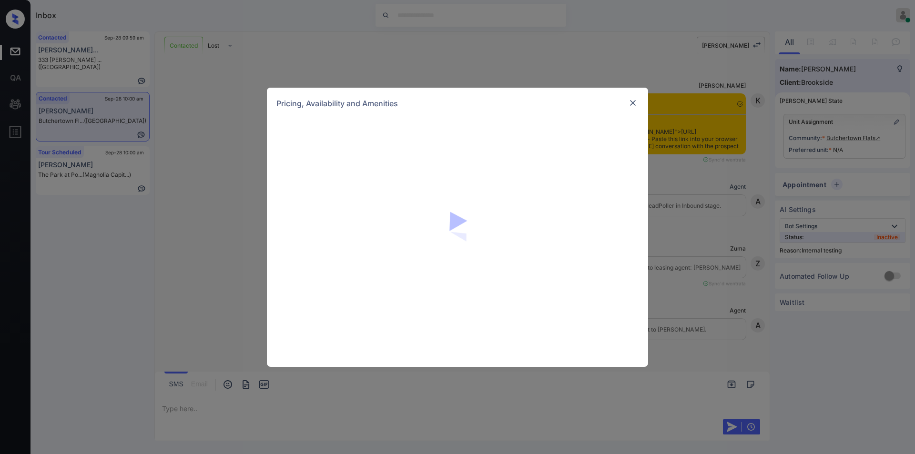
scroll to position [1217, 0]
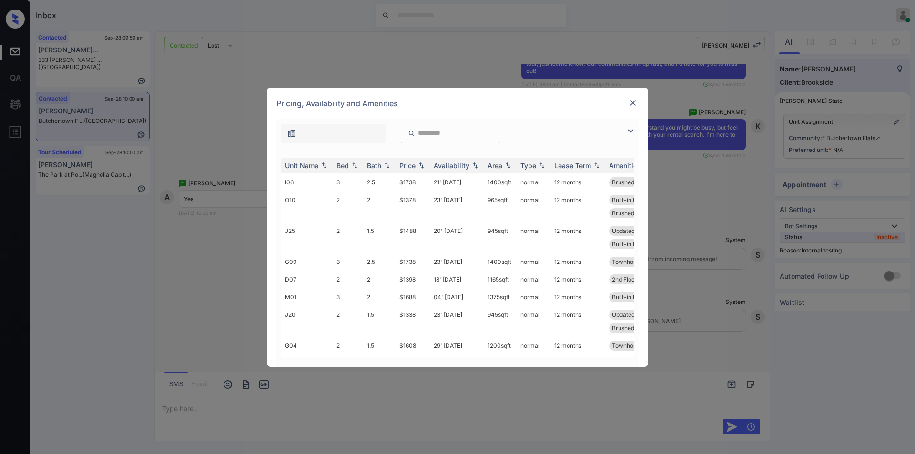
click at [629, 129] on img at bounding box center [630, 130] width 11 height 11
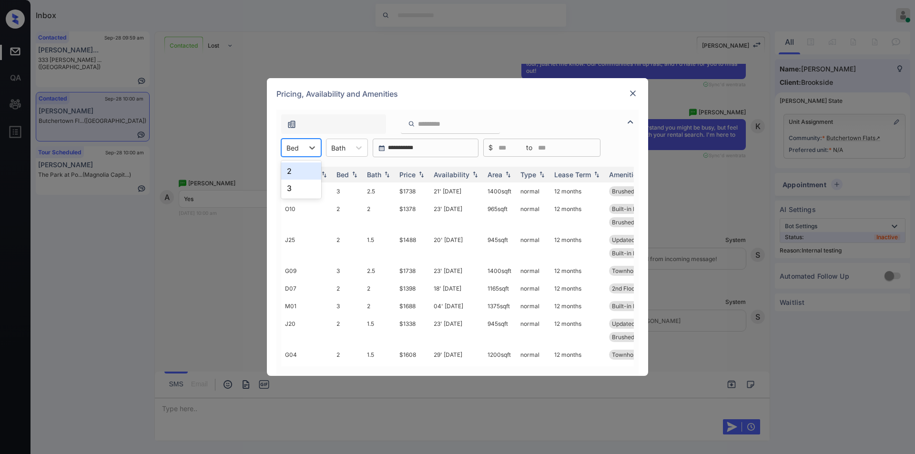
click at [295, 146] on div at bounding box center [292, 148] width 12 height 10
click at [297, 173] on div "2" at bounding box center [301, 170] width 40 height 17
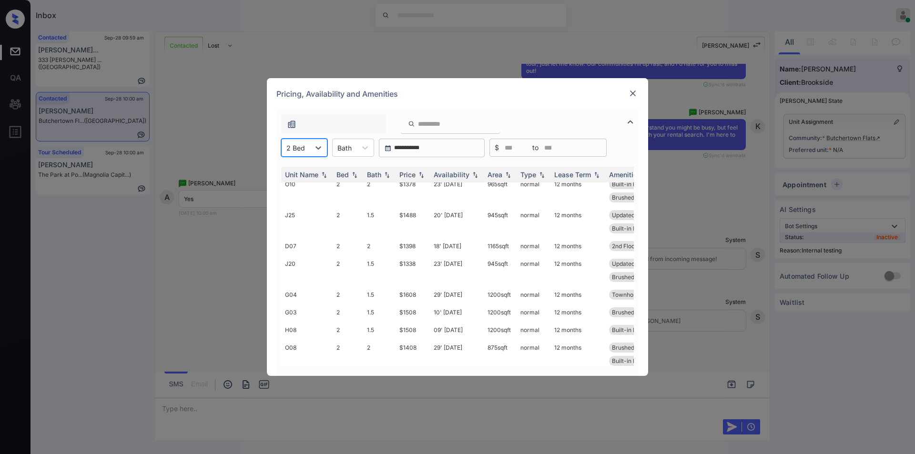
scroll to position [0, 0]
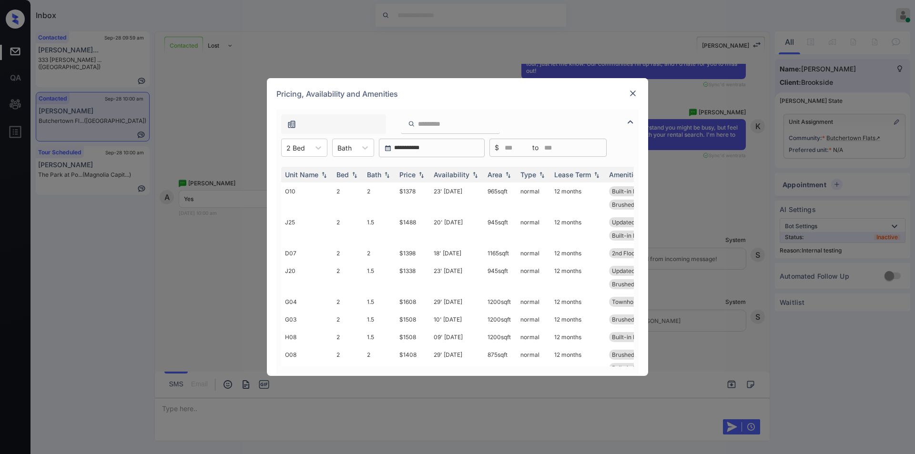
click at [635, 88] on div at bounding box center [632, 93] width 11 height 11
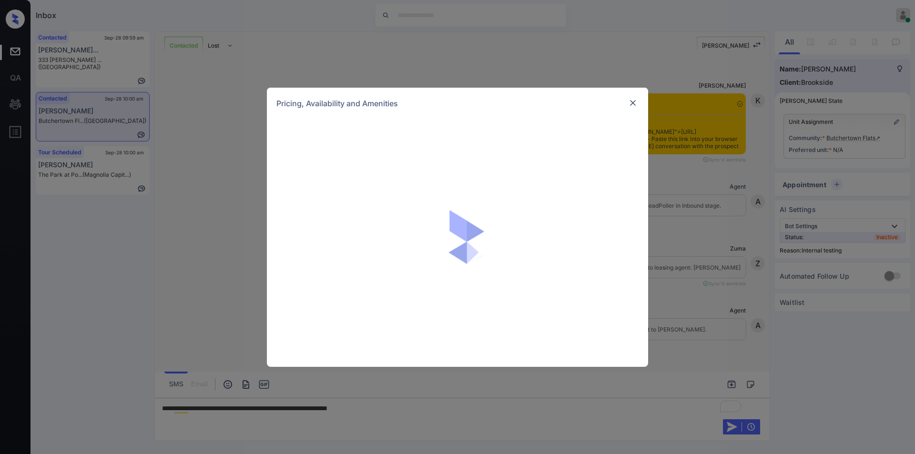
scroll to position [1217, 0]
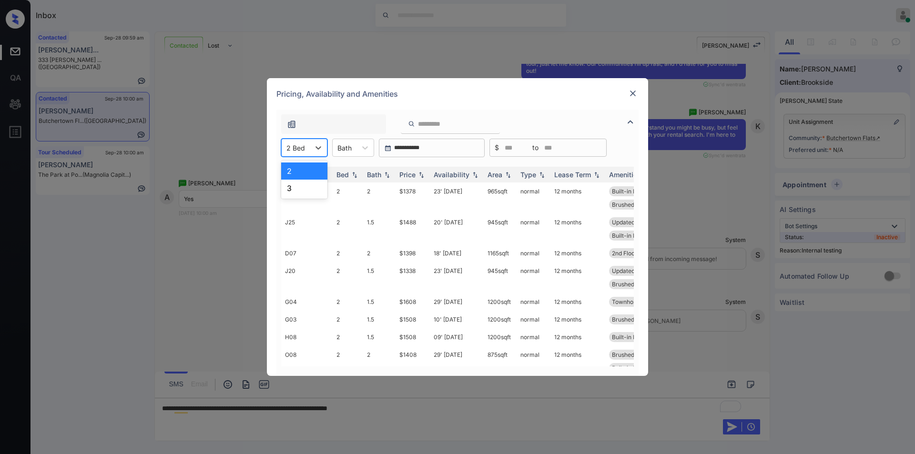
click at [302, 150] on div at bounding box center [295, 148] width 19 height 10
click at [632, 93] on img at bounding box center [633, 94] width 10 height 10
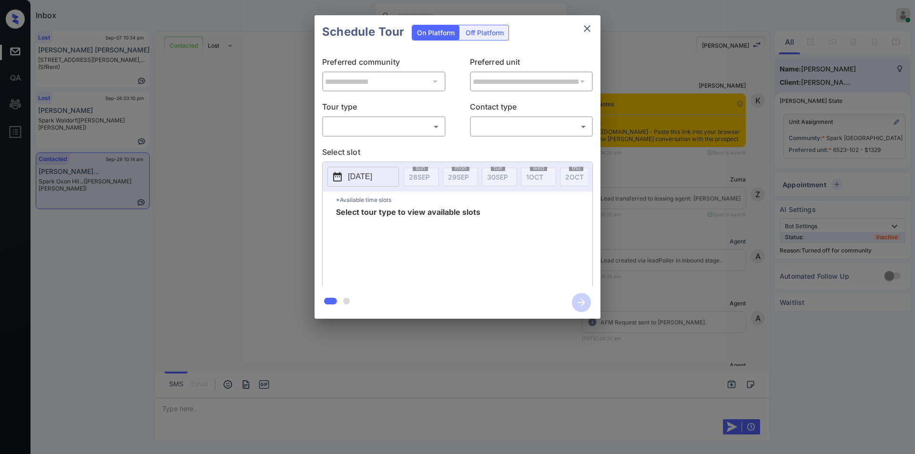
scroll to position [1352, 0]
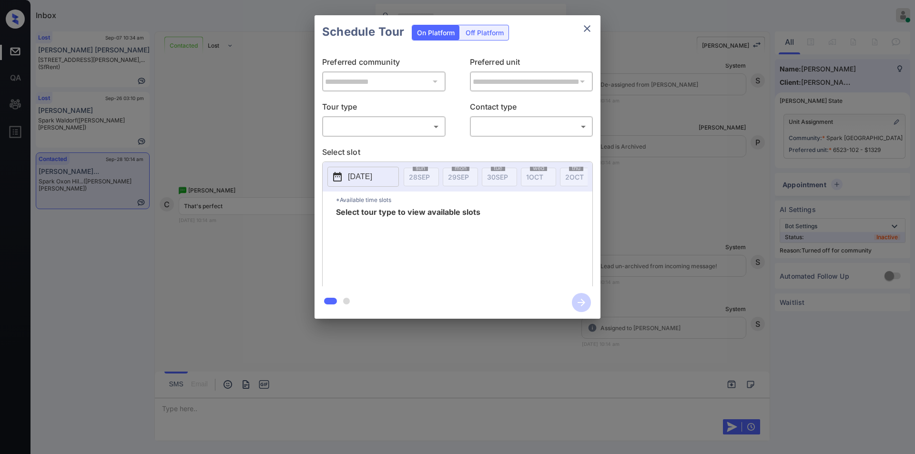
click at [383, 125] on body "Inbox Jiro Alonzo Online Set yourself offline Set yourself on break Profile Swi…" at bounding box center [457, 227] width 915 height 454
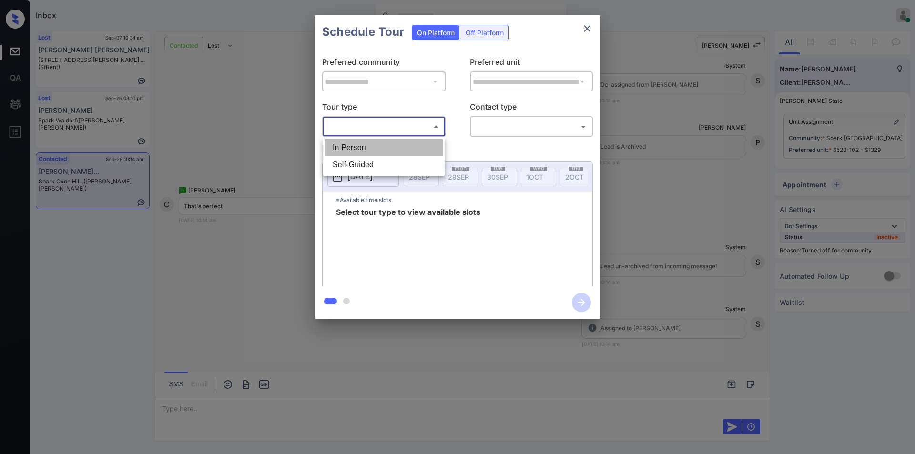
drag, startPoint x: 372, startPoint y: 152, endPoint x: 491, endPoint y: 142, distance: 119.6
click at [374, 152] on li "In Person" at bounding box center [384, 147] width 118 height 17
type input "********"
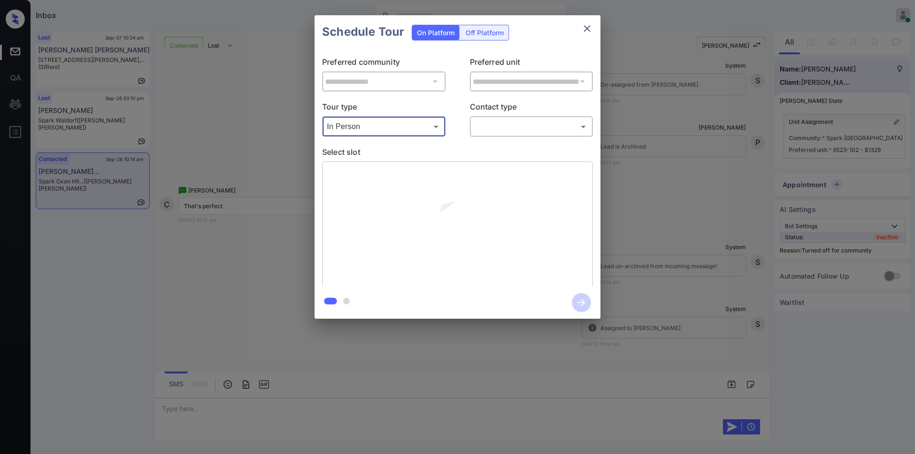
click at [515, 127] on body "Inbox Jiro Alonzo Online Set yourself offline Set yourself on break Profile Swi…" at bounding box center [457, 227] width 915 height 454
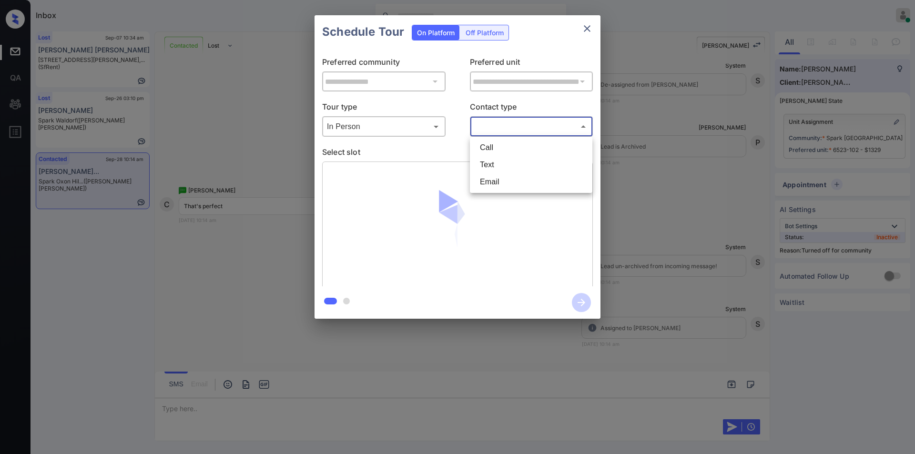
click at [498, 165] on li "Text" at bounding box center [531, 164] width 118 height 17
type input "****"
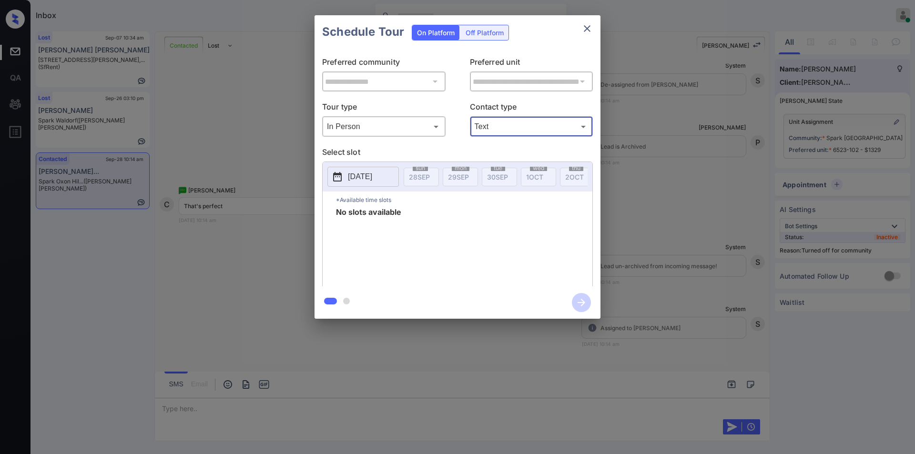
click at [372, 173] on p "[DATE]" at bounding box center [360, 176] width 24 height 11
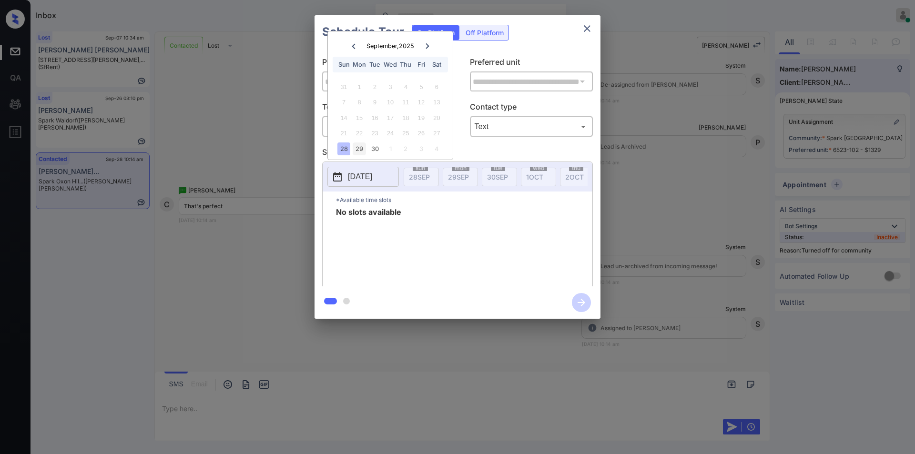
click at [358, 152] on div "29" at bounding box center [359, 148] width 13 height 13
click at [277, 119] on div "**********" at bounding box center [457, 167] width 915 height 334
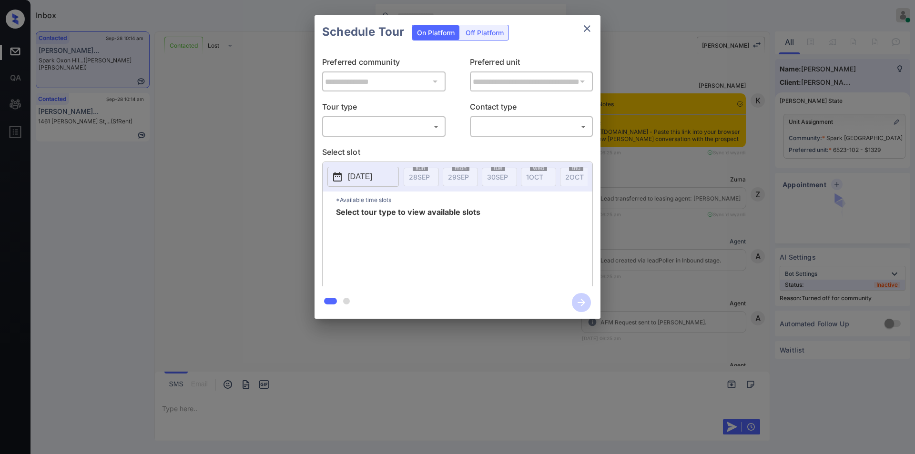
scroll to position [1352, 0]
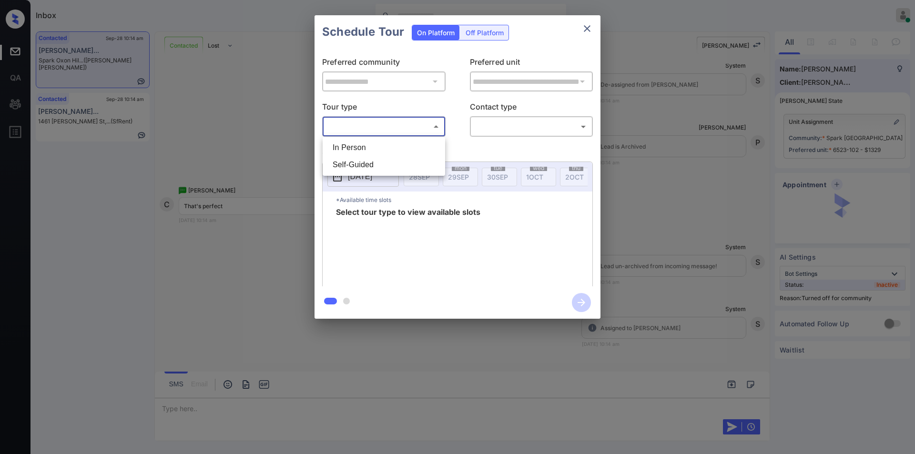
click at [391, 126] on body "Inbox Jiro Alonzo Online Set yourself offline Set yourself on break Profile Swi…" at bounding box center [457, 227] width 915 height 454
click at [384, 145] on li "In Person" at bounding box center [384, 147] width 118 height 17
type input "********"
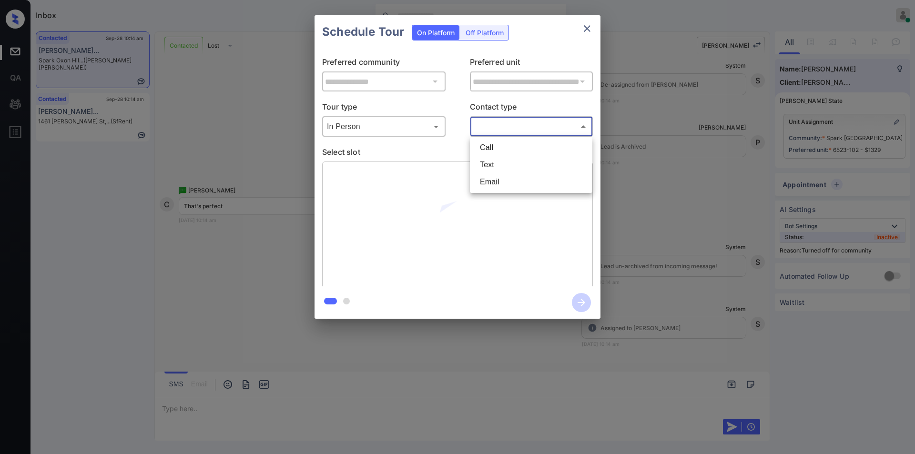
click at [555, 129] on body "Inbox Jiro Alonzo Online Set yourself offline Set yourself on break Profile Swi…" at bounding box center [457, 227] width 915 height 454
click at [507, 162] on li "Text" at bounding box center [531, 164] width 118 height 17
type input "****"
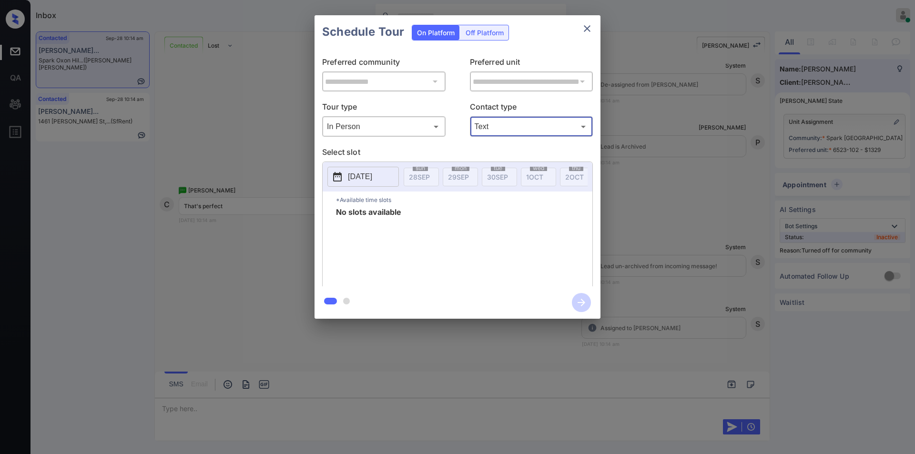
click at [364, 179] on p "[DATE]" at bounding box center [360, 176] width 24 height 11
click at [593, 31] on button "close" at bounding box center [587, 28] width 19 height 19
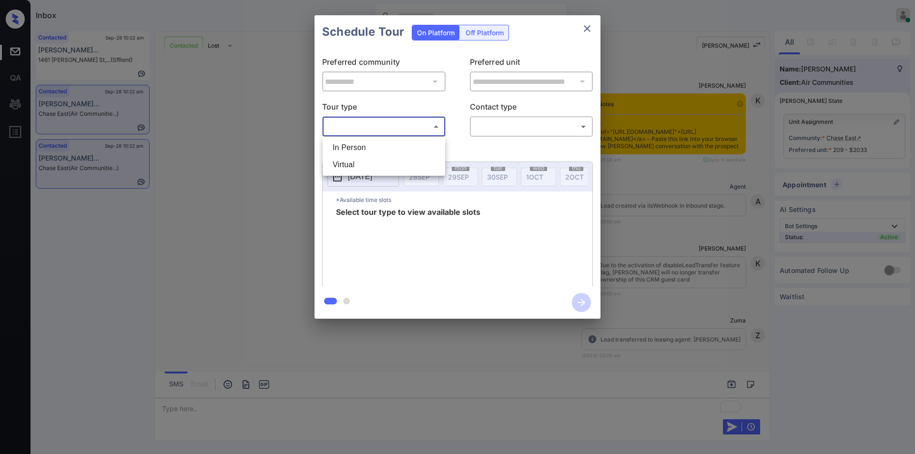
scroll to position [4085, 0]
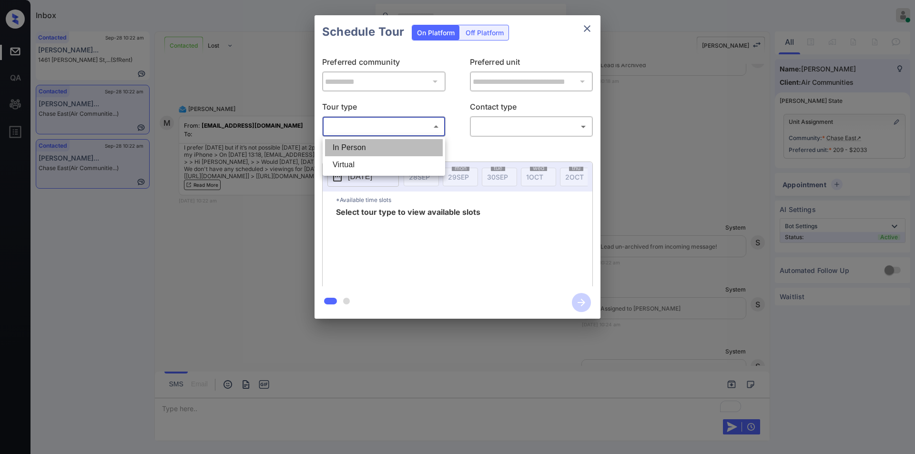
drag, startPoint x: 356, startPoint y: 142, endPoint x: 507, endPoint y: 140, distance: 150.1
click at [356, 144] on li "In Person" at bounding box center [384, 147] width 118 height 17
type input "********"
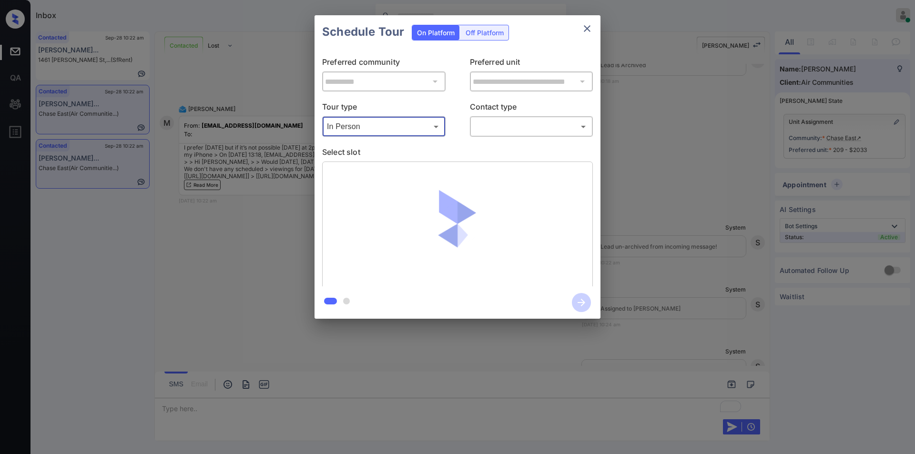
click at [512, 126] on body "Inbox Jiro Alonzo Online Set yourself offline Set yourself on break Profile Swi…" at bounding box center [457, 227] width 915 height 454
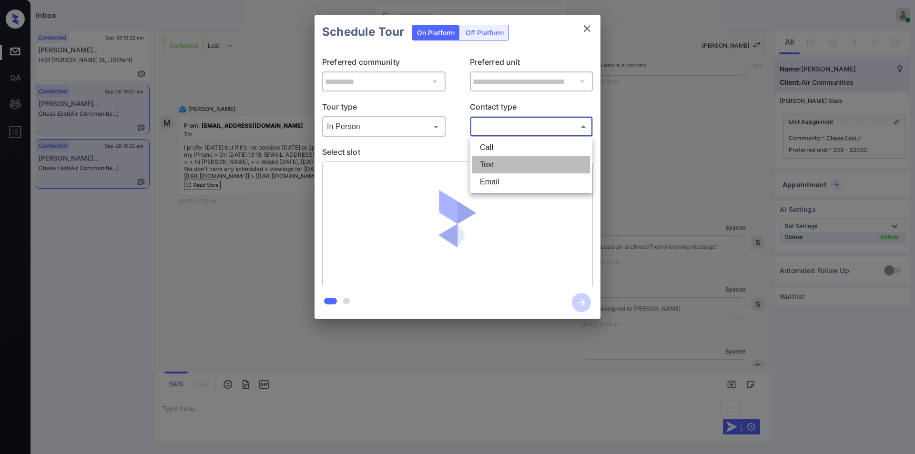
click at [499, 161] on li "Text" at bounding box center [531, 164] width 118 height 17
type input "****"
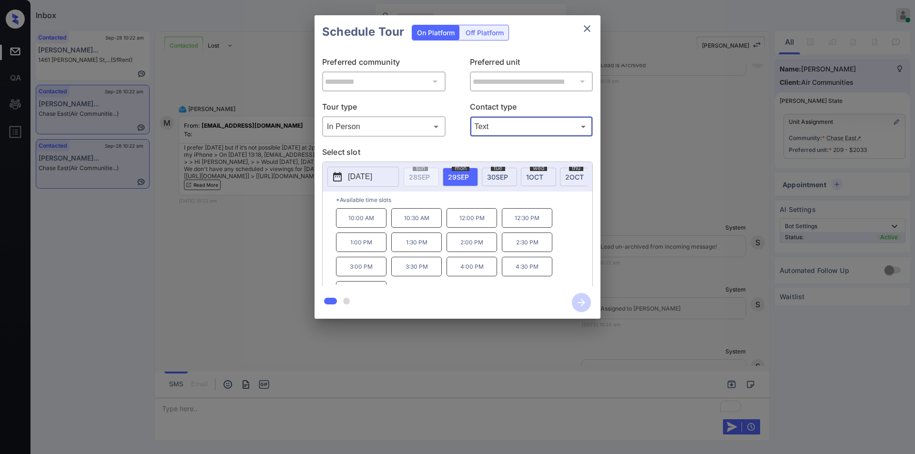
click at [203, 302] on div "**********" at bounding box center [457, 167] width 915 height 334
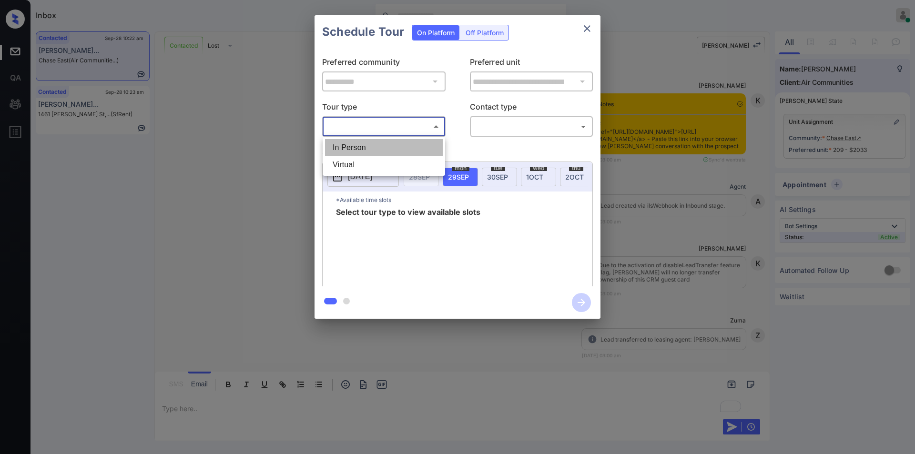
click at [373, 142] on li "In Person" at bounding box center [384, 147] width 118 height 17
type input "********"
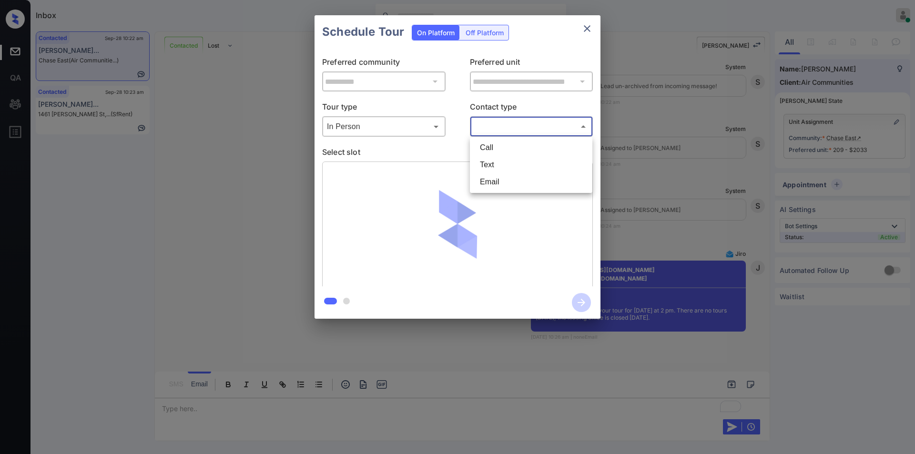
click at [518, 128] on body "Inbox Jiro Alonzo Online Set yourself offline Set yourself on break Profile Swi…" at bounding box center [457, 227] width 915 height 454
click at [501, 178] on li "Email" at bounding box center [531, 181] width 118 height 17
type input "*****"
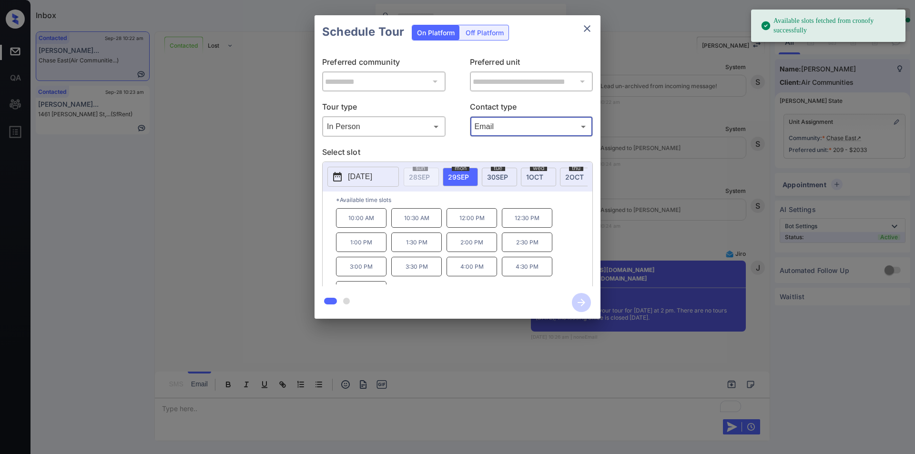
click at [474, 248] on p "2:00 PM" at bounding box center [471, 243] width 51 height 20
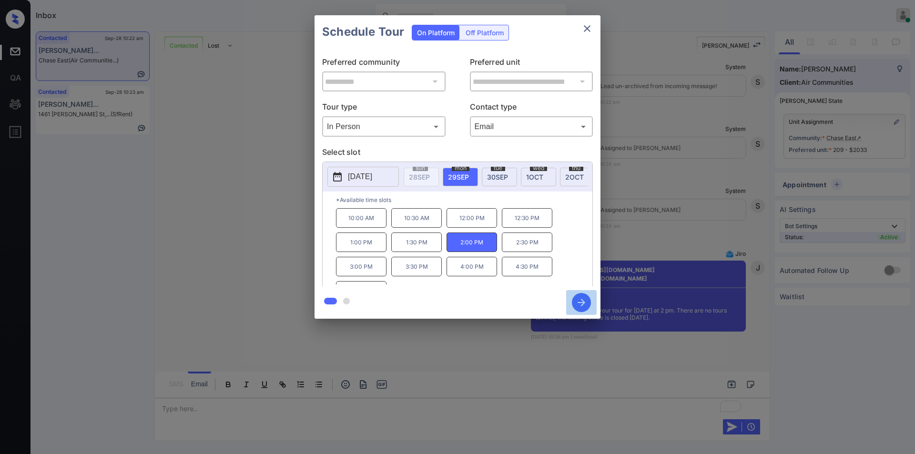
click at [583, 299] on icon "button" at bounding box center [581, 302] width 19 height 19
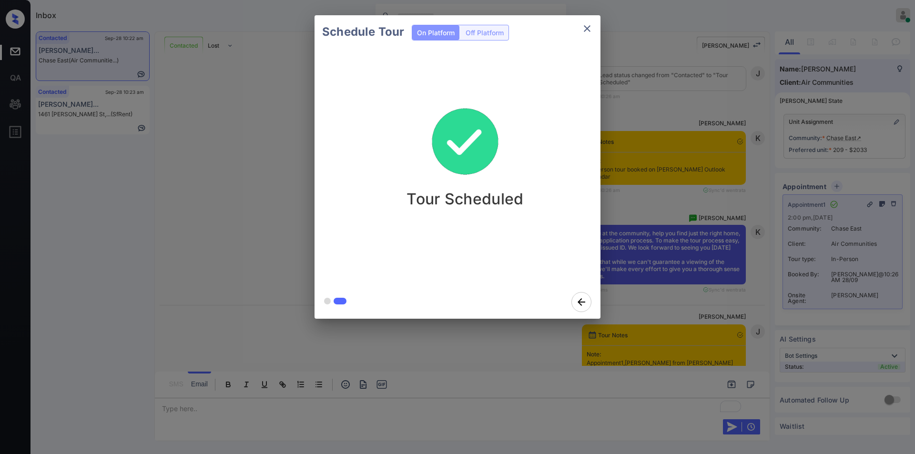
scroll to position [4615, 0]
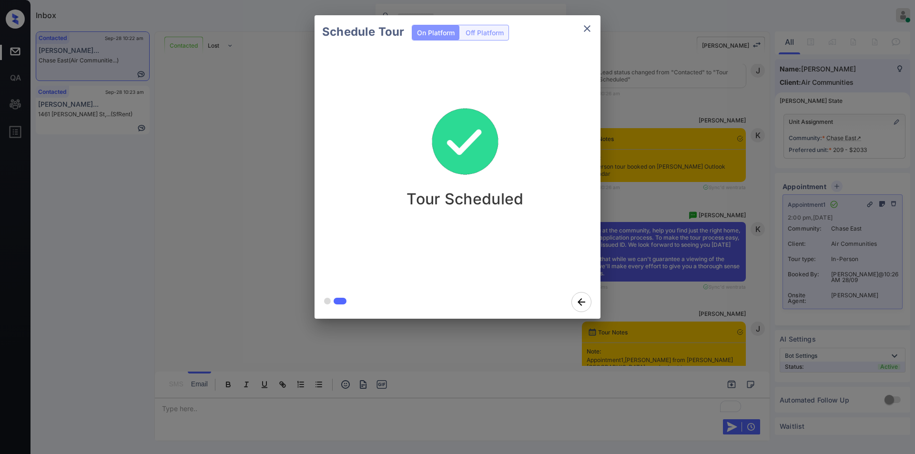
click at [585, 28] on icon "close" at bounding box center [586, 28] width 11 height 11
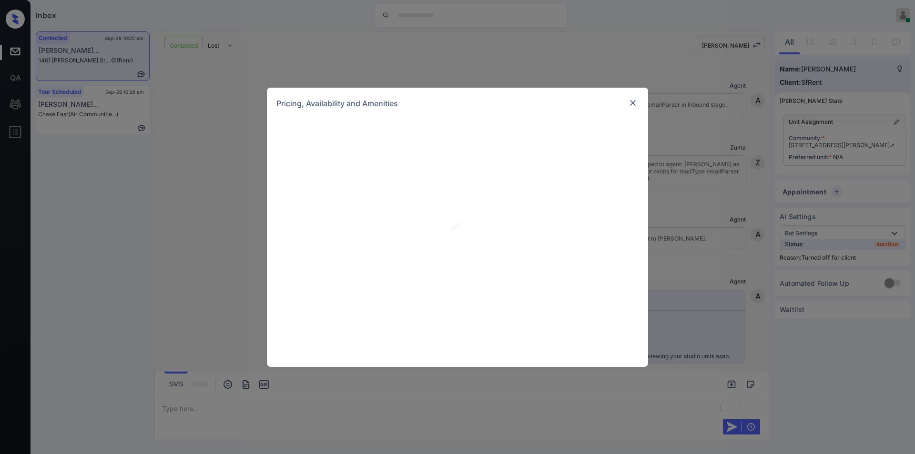
scroll to position [1678, 0]
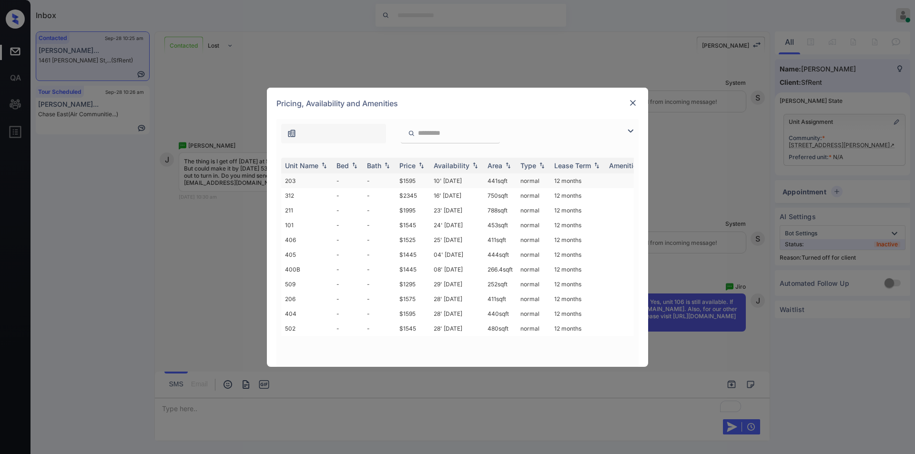
click at [409, 178] on td "$1595" at bounding box center [413, 180] width 34 height 15
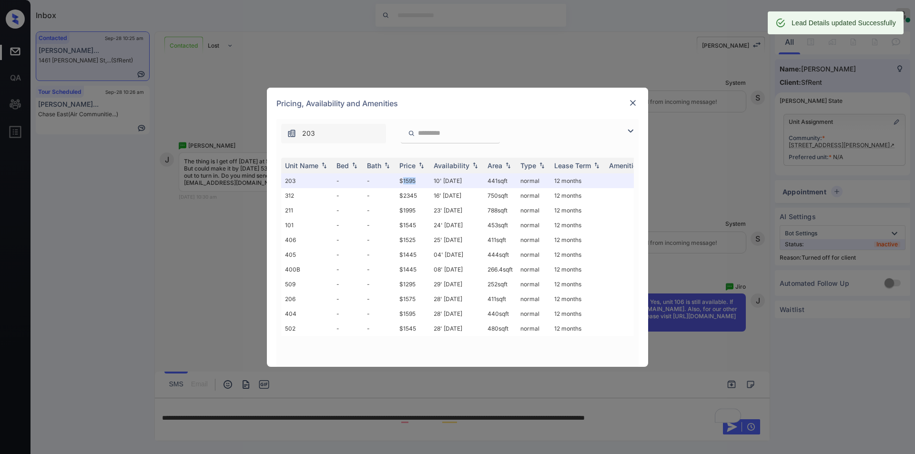
click at [634, 102] on img at bounding box center [633, 103] width 10 height 10
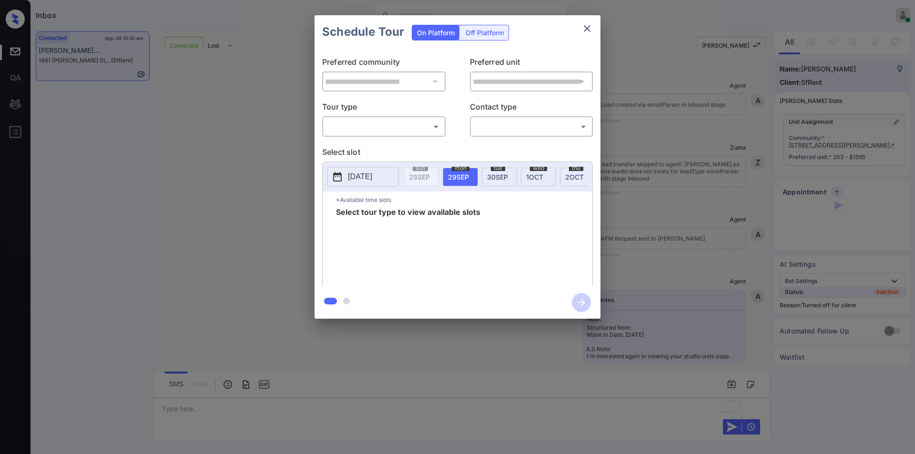
scroll to position [2154, 0]
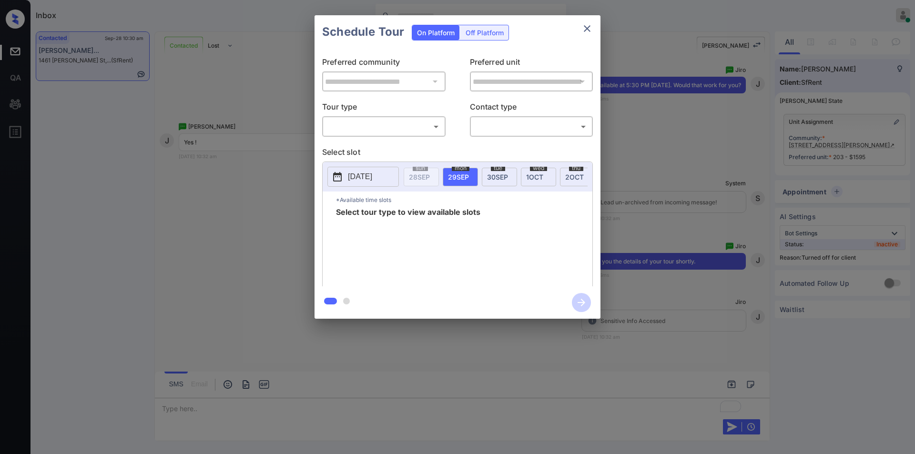
click at [485, 34] on div "Off Platform" at bounding box center [485, 32] width 48 height 15
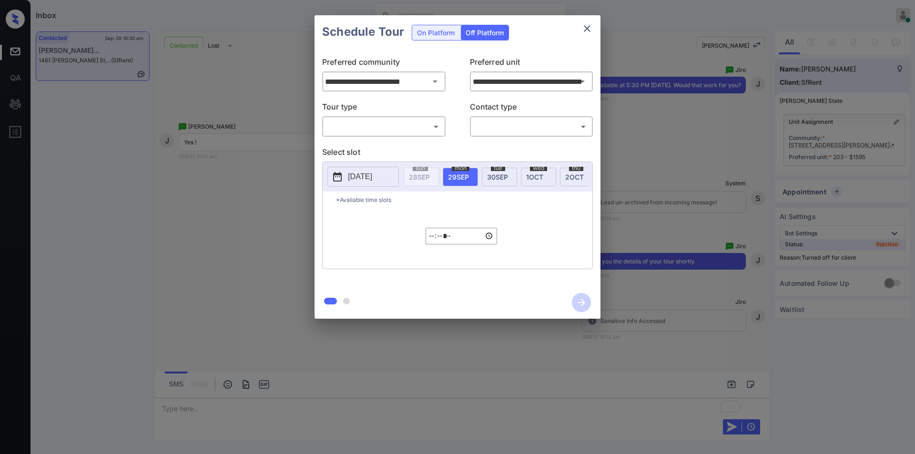
click at [368, 127] on body "Inbox Jiro Alonzo Online Set yourself offline Set yourself on break Profile Swi…" at bounding box center [457, 227] width 915 height 454
click at [360, 148] on li "In Person" at bounding box center [384, 147] width 118 height 17
type input "********"
click at [487, 122] on body "Inbox Jiro Alonzo Online Set yourself offline Set yourself on break Profile Swi…" at bounding box center [457, 227] width 915 height 454
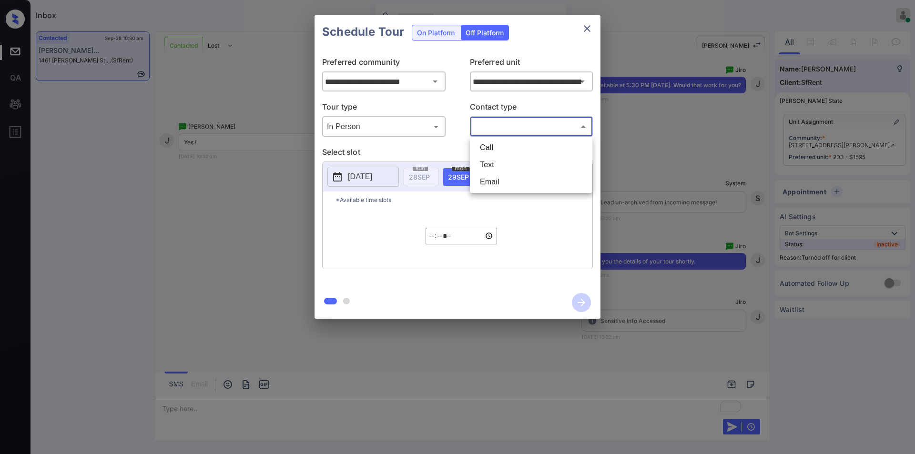
click at [490, 164] on li "Text" at bounding box center [531, 164] width 118 height 17
type input "****"
click at [369, 180] on p "[DATE]" at bounding box center [360, 176] width 24 height 11
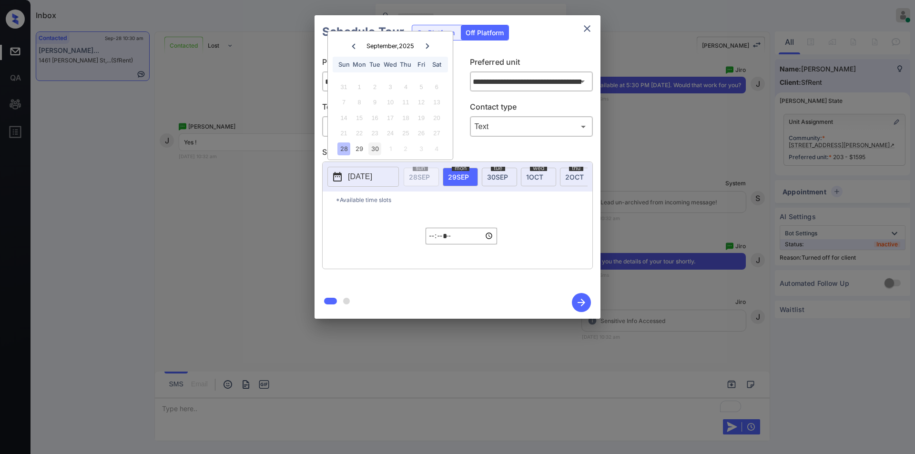
click at [372, 149] on div "30" at bounding box center [374, 148] width 13 height 13
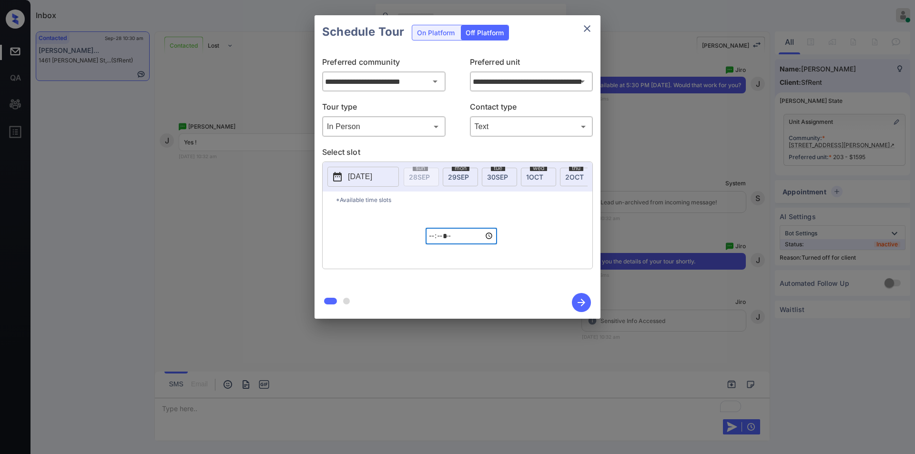
click at [428, 243] on input "*****" at bounding box center [461, 236] width 71 height 17
type input "*****"
click at [579, 300] on icon "button" at bounding box center [581, 302] width 19 height 19
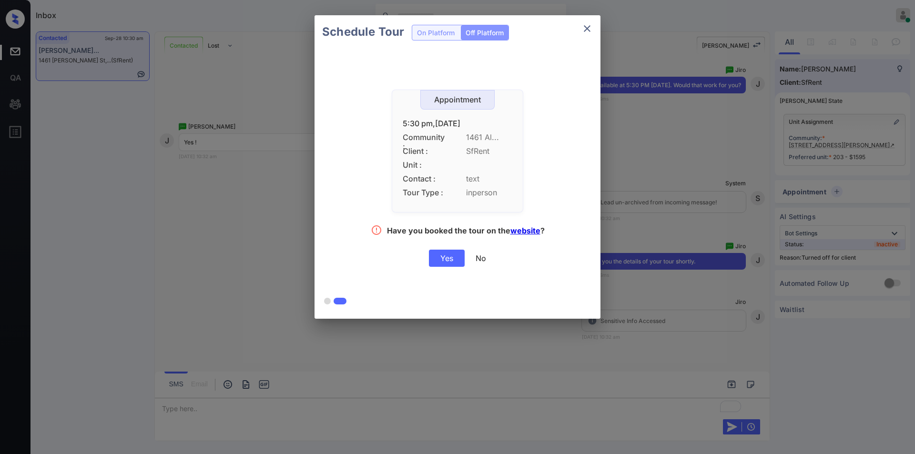
click at [457, 263] on div "Yes" at bounding box center [447, 258] width 36 height 17
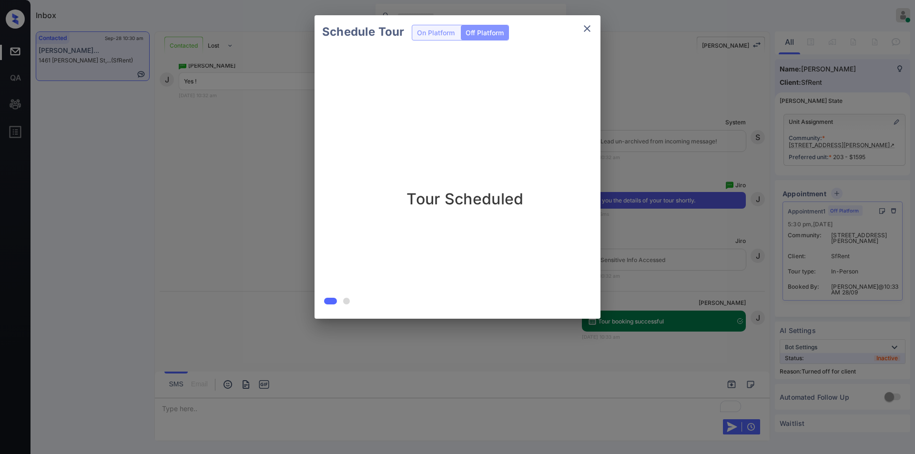
scroll to position [2215, 0]
click at [586, 28] on icon "close" at bounding box center [587, 28] width 7 height 7
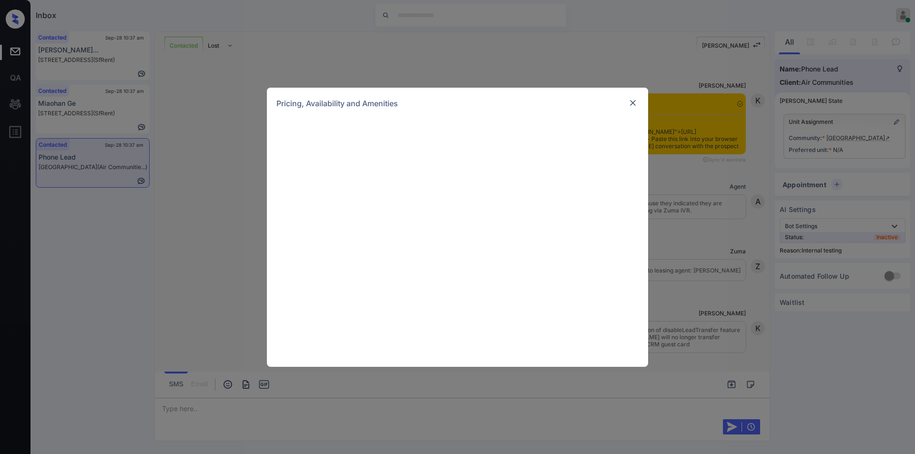
scroll to position [1298, 0]
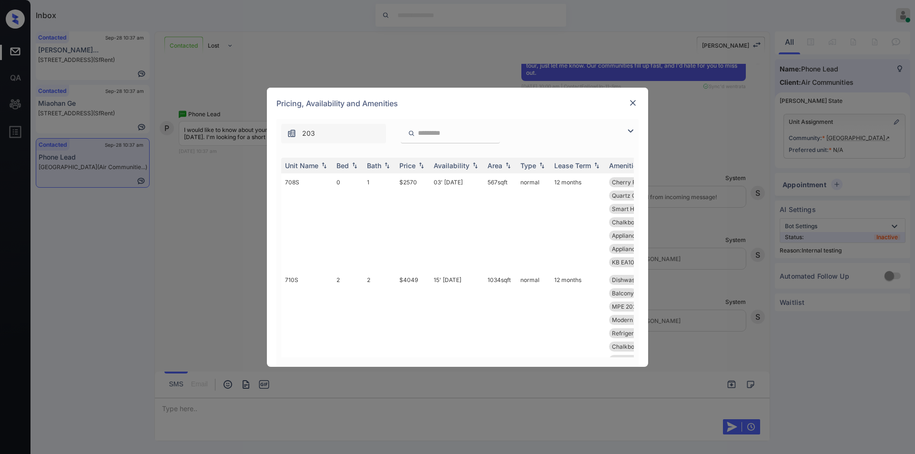
click at [626, 129] on img at bounding box center [630, 130] width 11 height 11
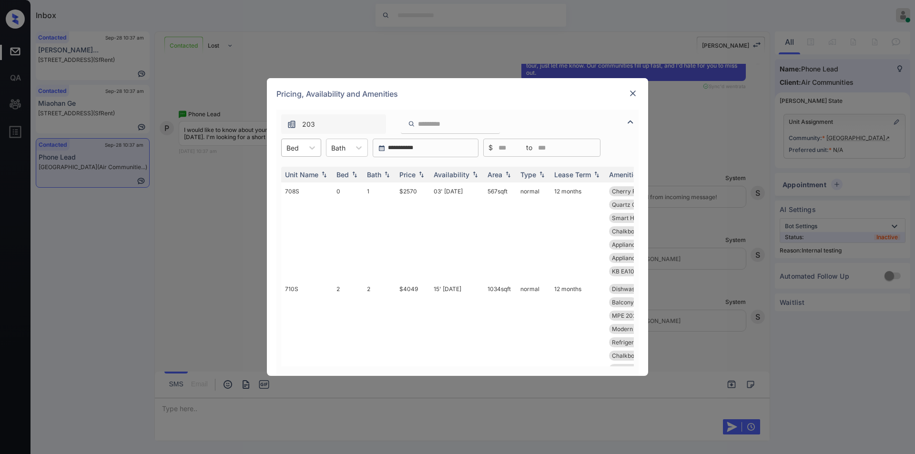
click at [303, 147] on div "Bed" at bounding box center [293, 148] width 22 height 14
click at [299, 173] on div "0" at bounding box center [301, 170] width 40 height 17
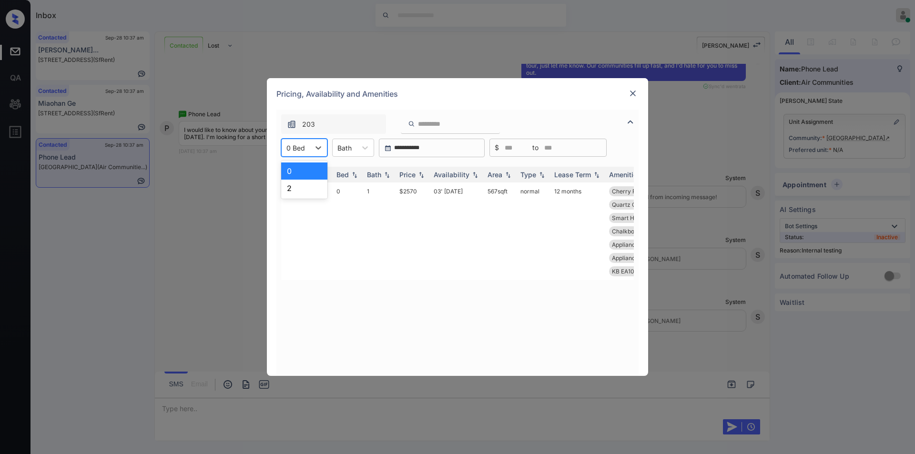
click at [306, 148] on div "0 Bed" at bounding box center [296, 148] width 28 height 14
click at [287, 189] on div "2" at bounding box center [304, 188] width 46 height 17
click at [320, 141] on div at bounding box center [318, 147] width 17 height 17
click at [301, 172] on div "0" at bounding box center [304, 170] width 46 height 17
drag, startPoint x: 400, startPoint y: 192, endPoint x: 424, endPoint y: 191, distance: 23.8
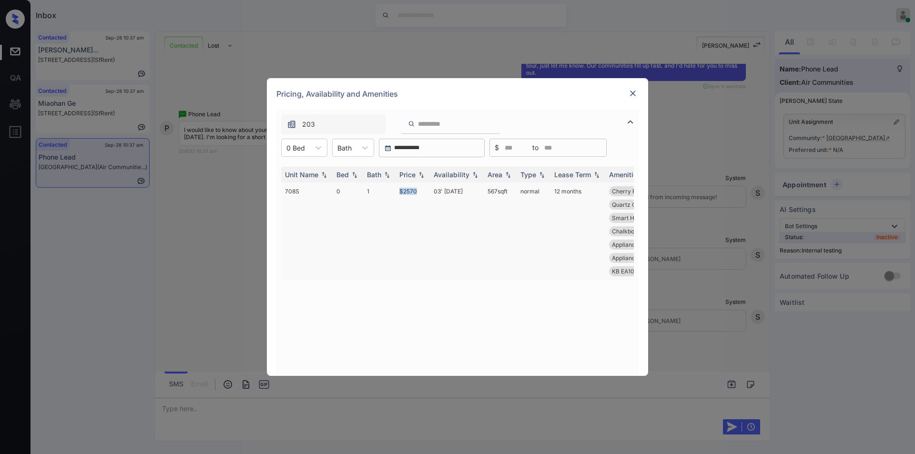
click at [424, 191] on td "$2570" at bounding box center [413, 232] width 34 height 98
copy td "$2570"
click at [630, 96] on img at bounding box center [633, 94] width 10 height 10
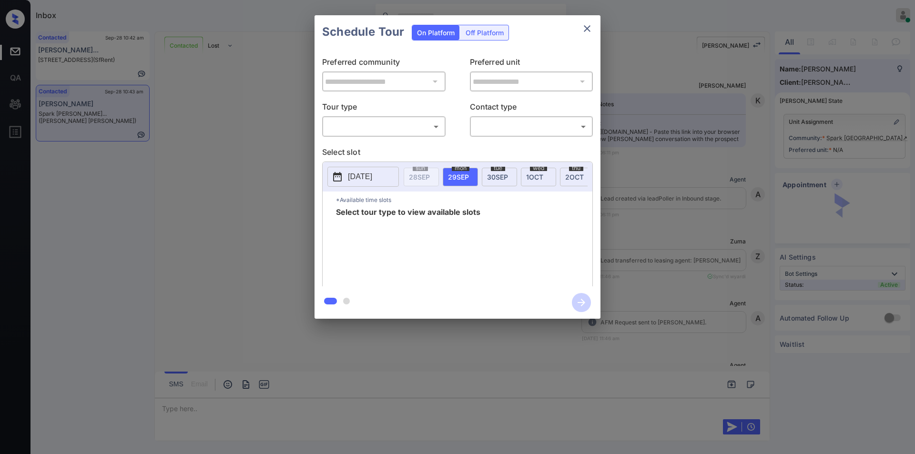
scroll to position [1246, 0]
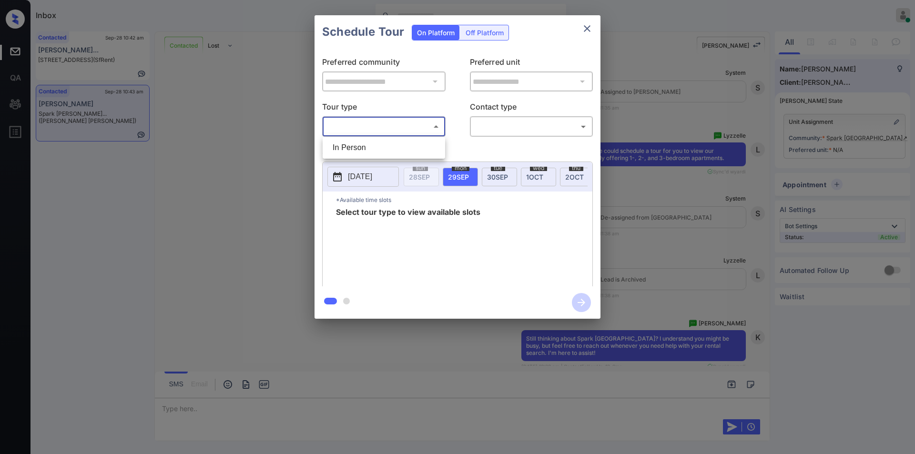
click at [359, 126] on body "Inbox [PERSON_NAME] Online Set yourself offline Set yourself on break Profile S…" at bounding box center [457, 227] width 915 height 454
click at [372, 147] on li "In Person" at bounding box center [384, 147] width 118 height 17
type input "********"
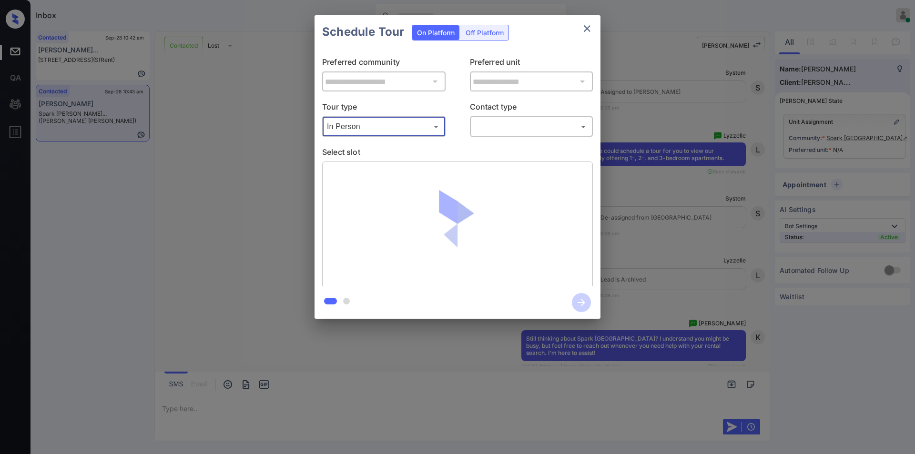
click at [489, 131] on body "Inbox [PERSON_NAME] Online Set yourself offline Set yourself on break Profile S…" at bounding box center [457, 227] width 915 height 454
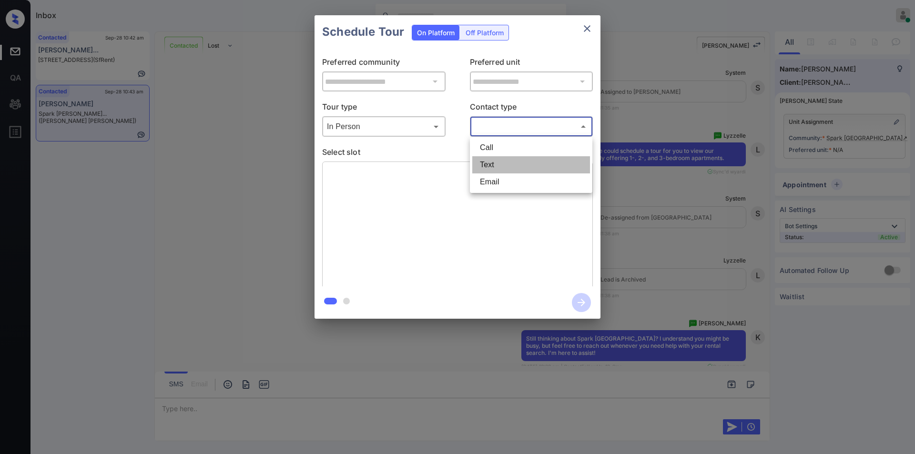
click at [489, 165] on li "Text" at bounding box center [531, 164] width 118 height 17
type input "****"
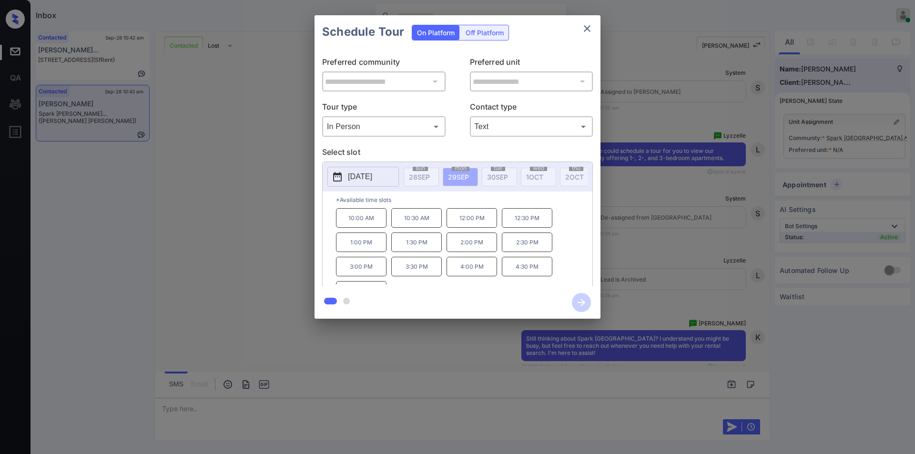
click at [370, 178] on p "[DATE]" at bounding box center [360, 176] width 24 height 11
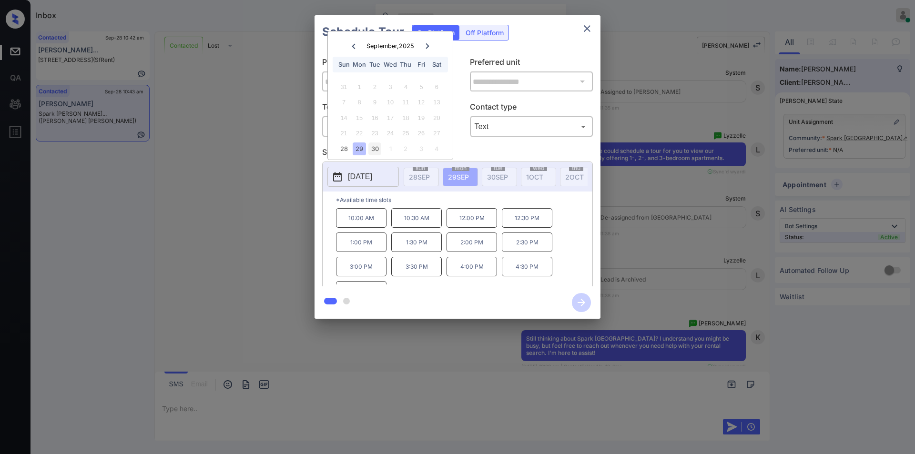
click at [374, 149] on div "30" at bounding box center [374, 148] width 13 height 13
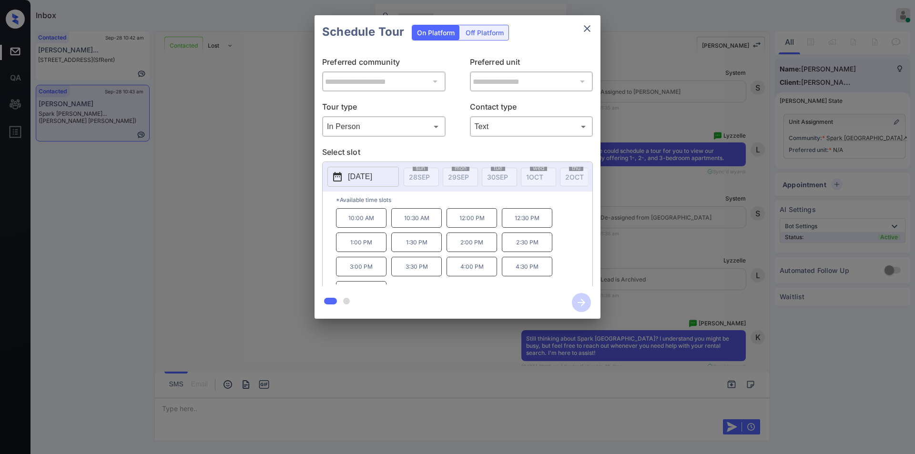
click at [157, 183] on div "**********" at bounding box center [457, 167] width 915 height 334
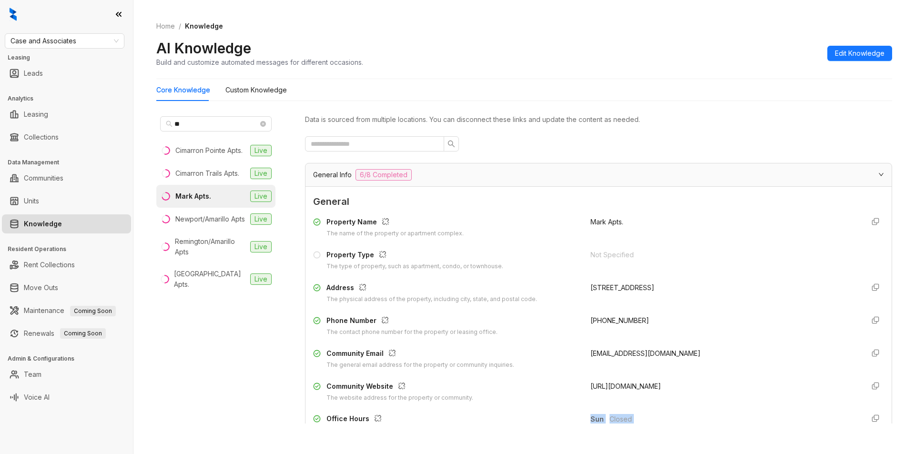
click at [83, 43] on span "Case and Associates" at bounding box center [64, 41] width 108 height 14
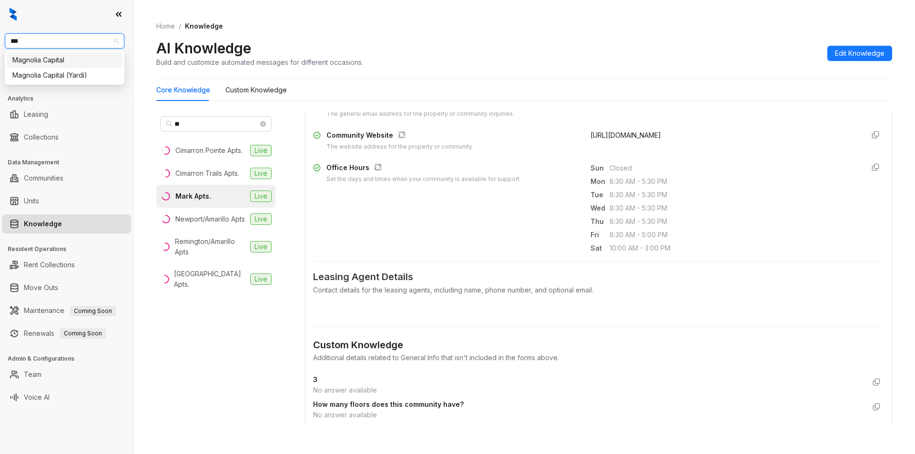
type input "****"
click at [58, 62] on div "Magnolia Capital" at bounding box center [64, 60] width 104 height 10
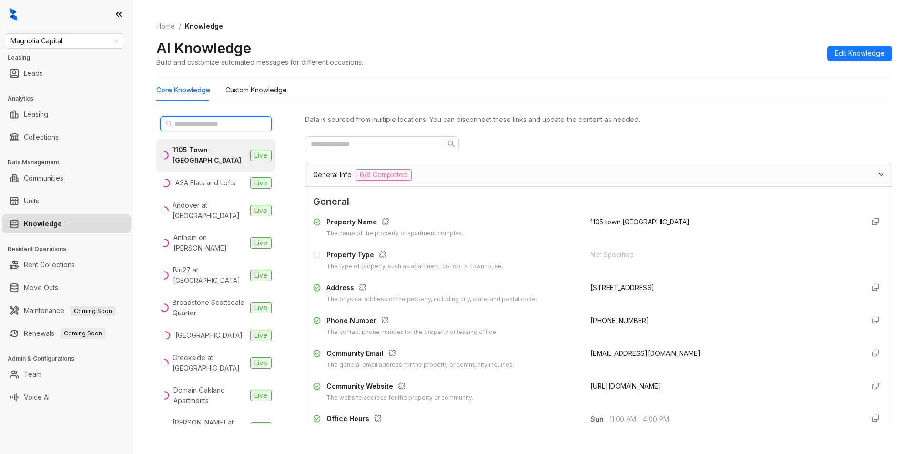
click at [221, 126] on input "text" at bounding box center [216, 124] width 84 height 10
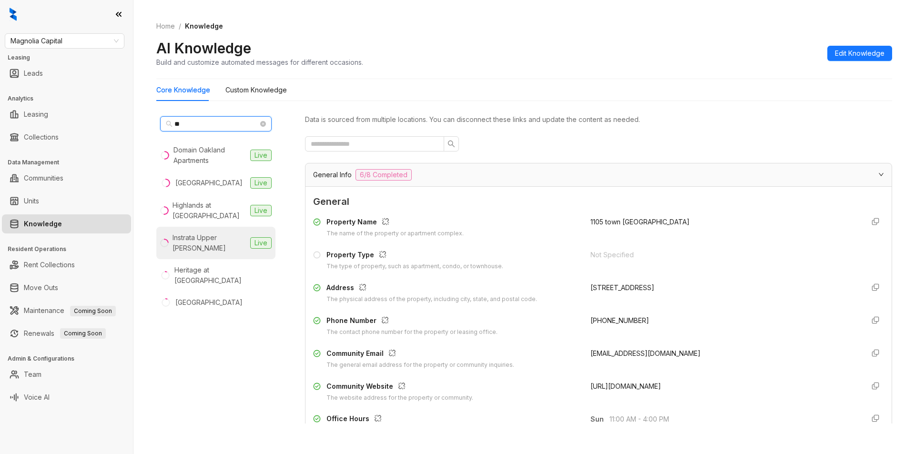
type input "**"
click at [214, 240] on div "Instrata Upper Kirby" at bounding box center [209, 243] width 74 height 21
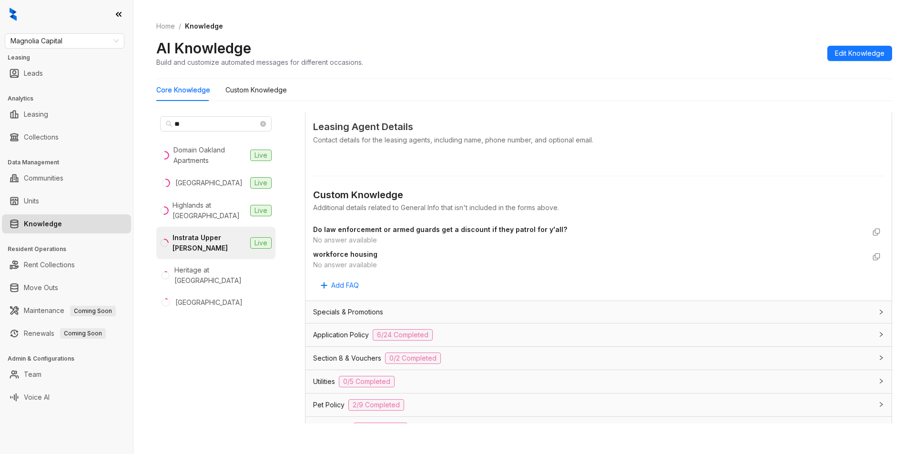
scroll to position [476, 0]
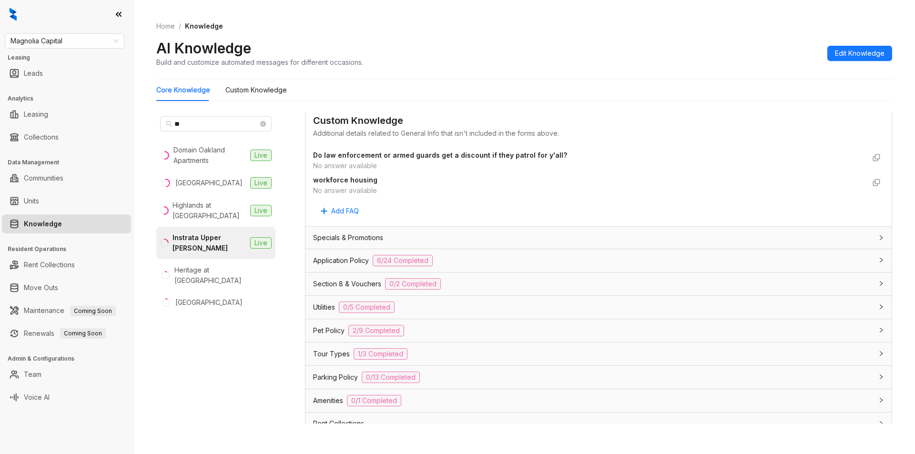
click at [526, 258] on div "Application Policy 6/24 Completed" at bounding box center [592, 260] width 559 height 11
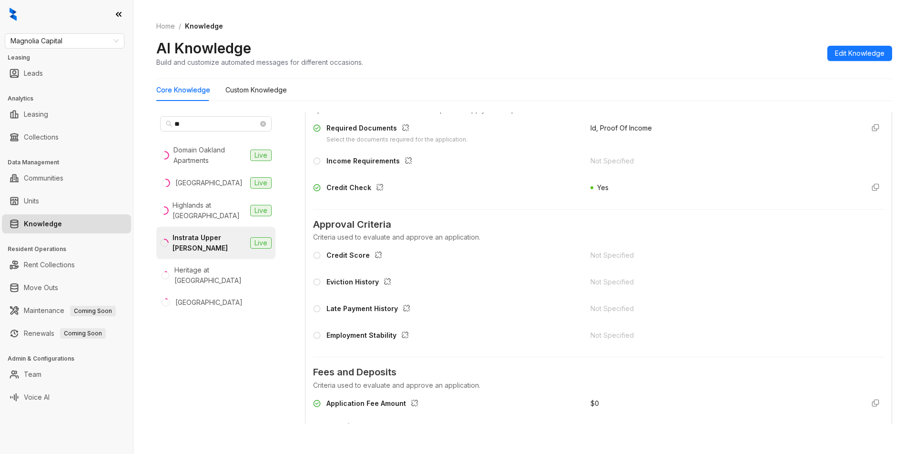
scroll to position [809, 0]
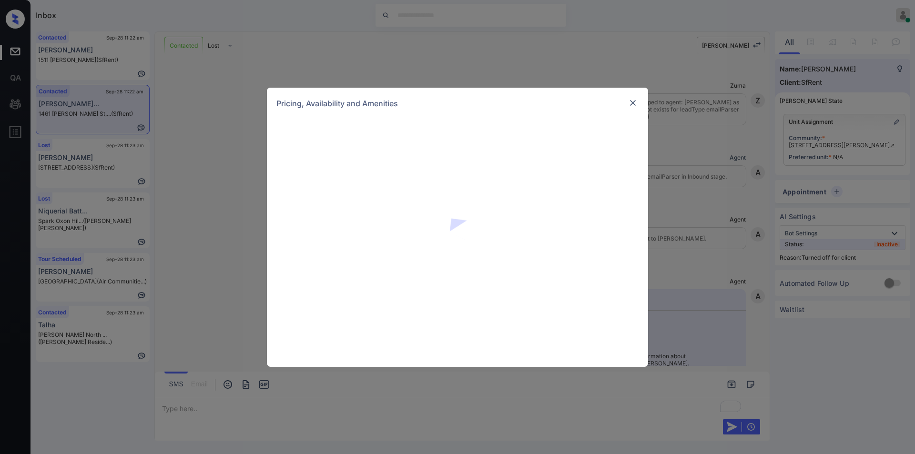
scroll to position [2107, 0]
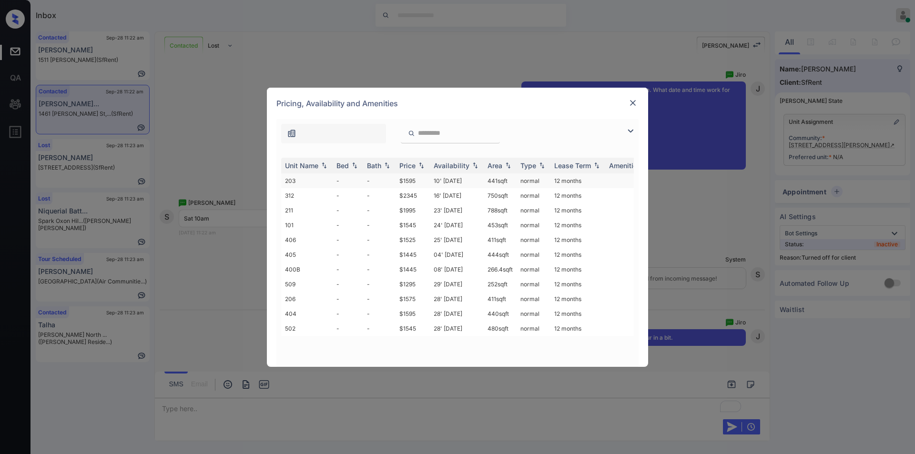
click at [408, 178] on td "$1595" at bounding box center [413, 180] width 34 height 15
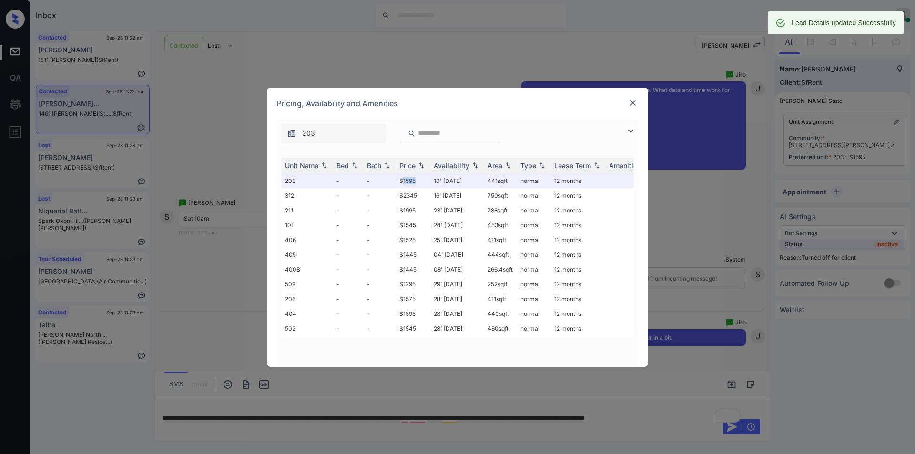
click at [630, 102] on img at bounding box center [633, 103] width 10 height 10
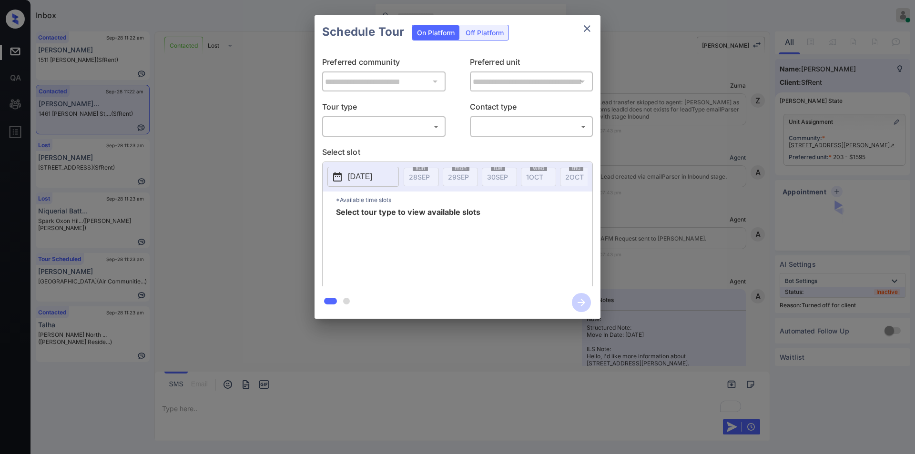
scroll to position [2169, 0]
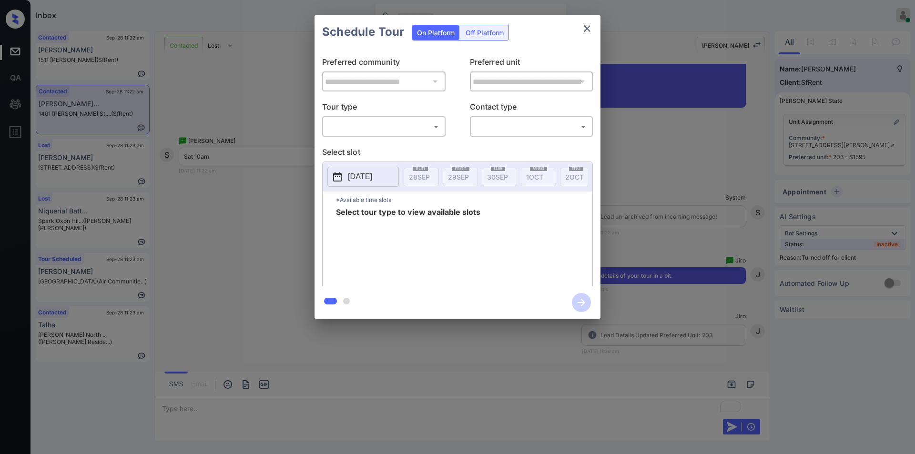
click at [481, 35] on div "Off Platform" at bounding box center [485, 32] width 48 height 15
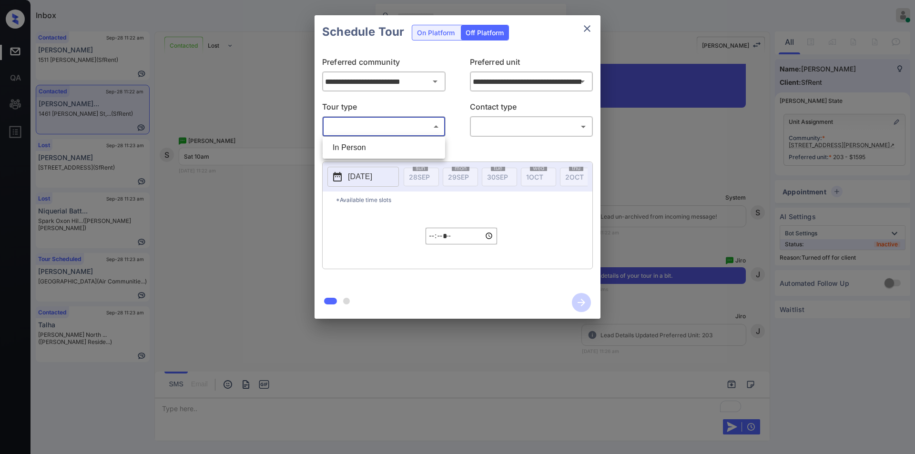
click at [371, 128] on body "Inbox Jiro Alonzo Online Set yourself offline Set yourself on break Profile Swi…" at bounding box center [457, 227] width 915 height 454
drag, startPoint x: 358, startPoint y: 142, endPoint x: 499, endPoint y: 124, distance: 142.3
click at [358, 142] on li "In Person" at bounding box center [384, 147] width 118 height 17
type input "********"
click at [505, 115] on p "Contact type" at bounding box center [531, 108] width 123 height 15
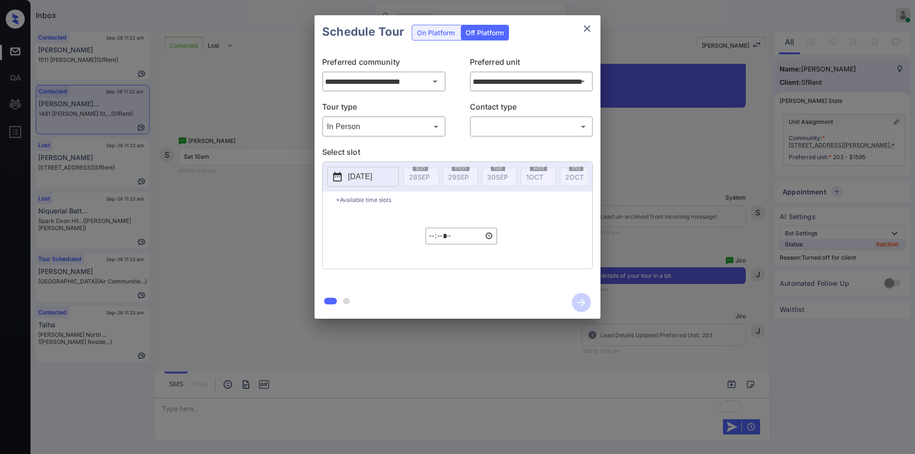
click at [503, 132] on body "Inbox Jiro Alonzo Online Set yourself offline Set yourself on break Profile Swi…" at bounding box center [457, 227] width 915 height 454
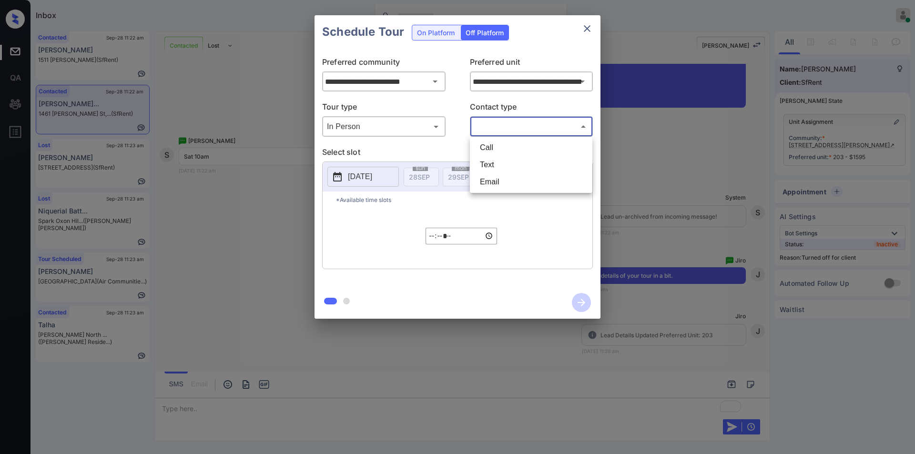
click at [488, 170] on li "Text" at bounding box center [531, 164] width 118 height 17
type input "****"
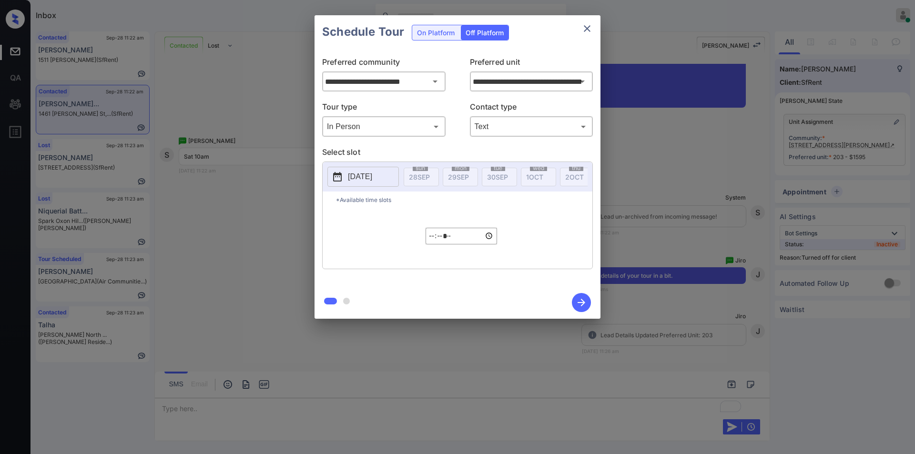
click at [360, 168] on button "[DATE]" at bounding box center [362, 177] width 71 height 20
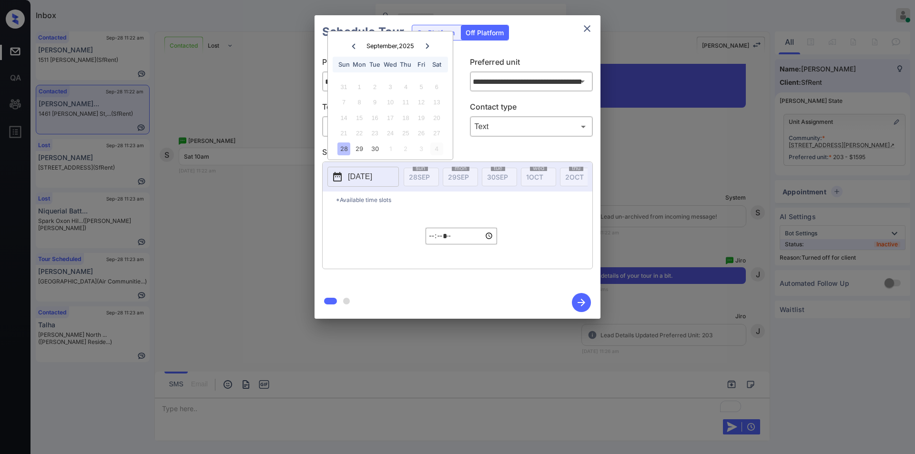
click at [436, 148] on div "4" at bounding box center [436, 148] width 13 height 13
click at [432, 242] on input "*****" at bounding box center [461, 236] width 71 height 17
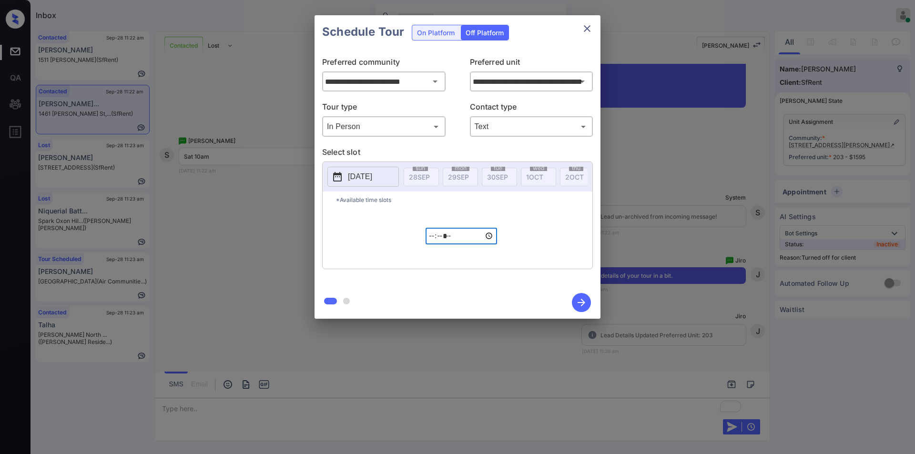
type input "*****"
click at [578, 301] on icon "button" at bounding box center [581, 302] width 19 height 19
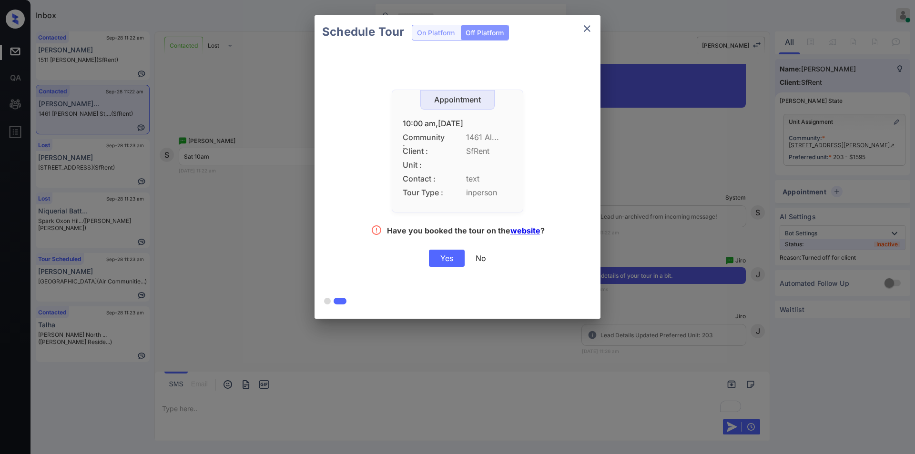
click at [454, 262] on div "Yes" at bounding box center [447, 258] width 36 height 17
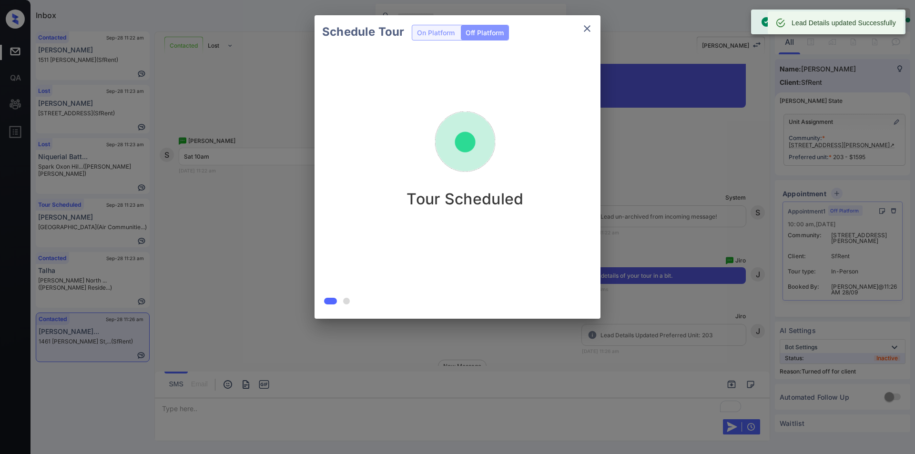
scroll to position [2230, 0]
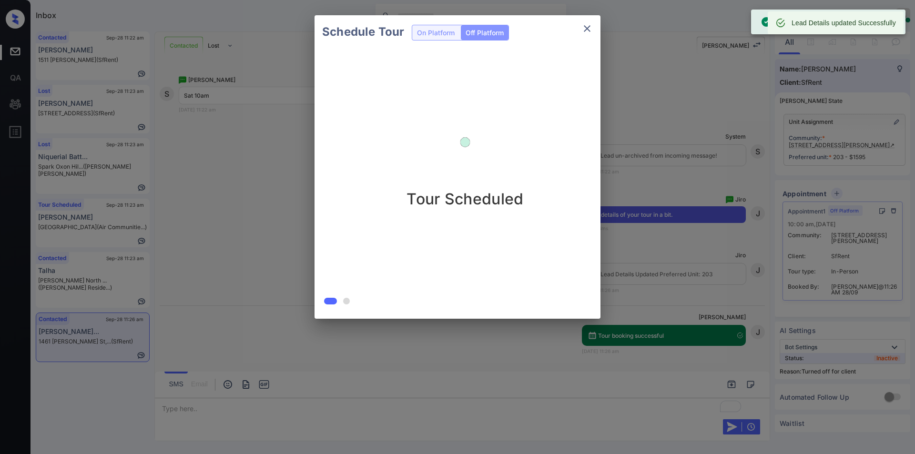
click at [589, 29] on icon "close" at bounding box center [586, 28] width 11 height 11
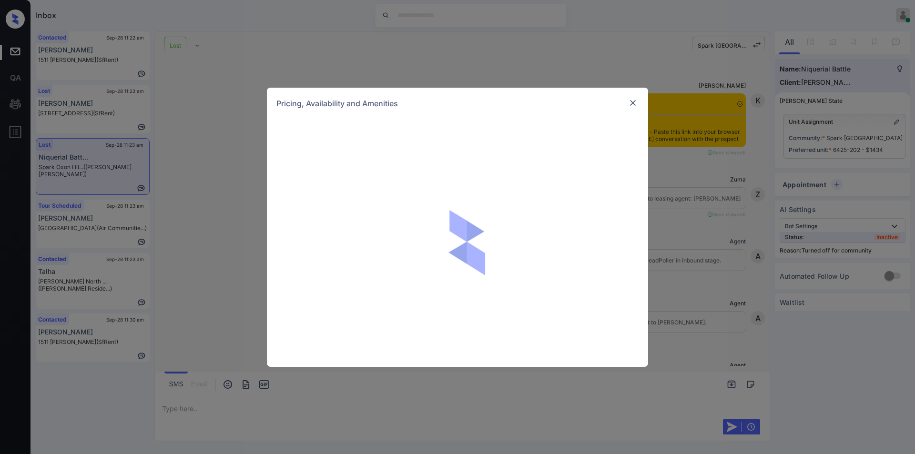
scroll to position [3639, 0]
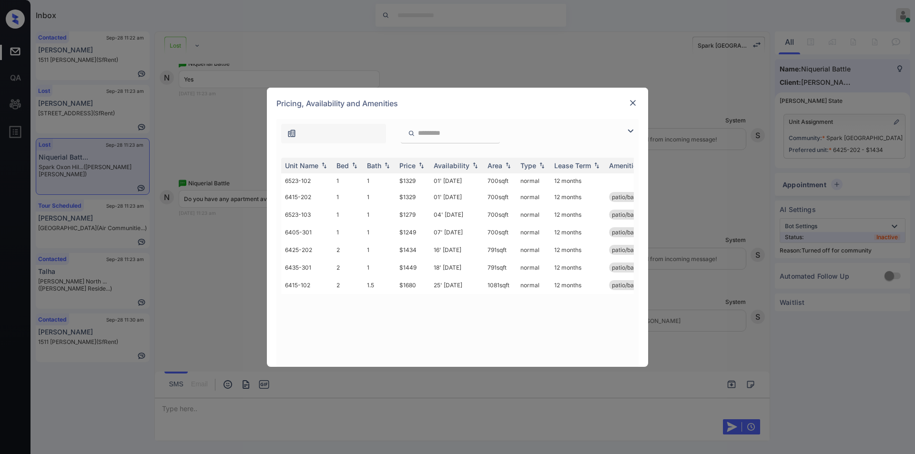
drag, startPoint x: 631, startPoint y: 135, endPoint x: 617, endPoint y: 134, distance: 14.3
click at [631, 134] on img at bounding box center [630, 130] width 11 height 11
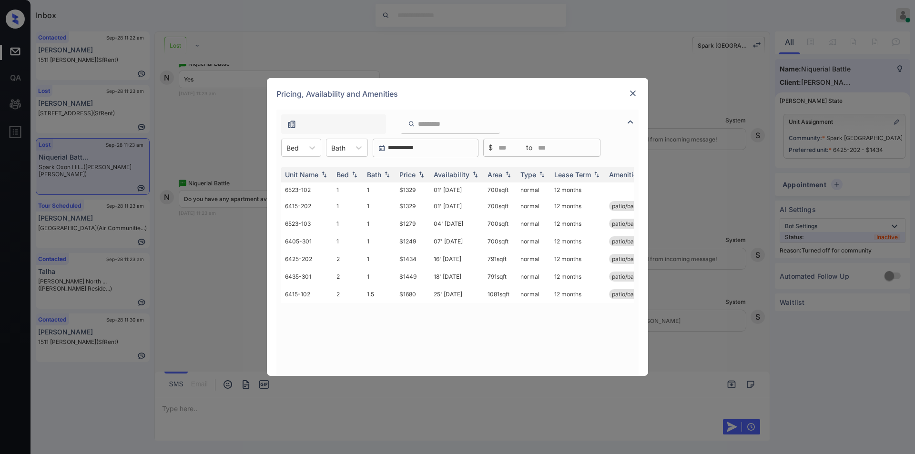
click at [293, 157] on div "Unit Name Bed Bath Price Availability Area Type Lease Term Amenities 6523-102 1…" at bounding box center [457, 266] width 362 height 219
click at [293, 157] on div "Bed" at bounding box center [301, 148] width 40 height 19
click at [300, 148] on div "Bed" at bounding box center [293, 148] width 22 height 14
click at [287, 192] on div "2" at bounding box center [301, 188] width 40 height 17
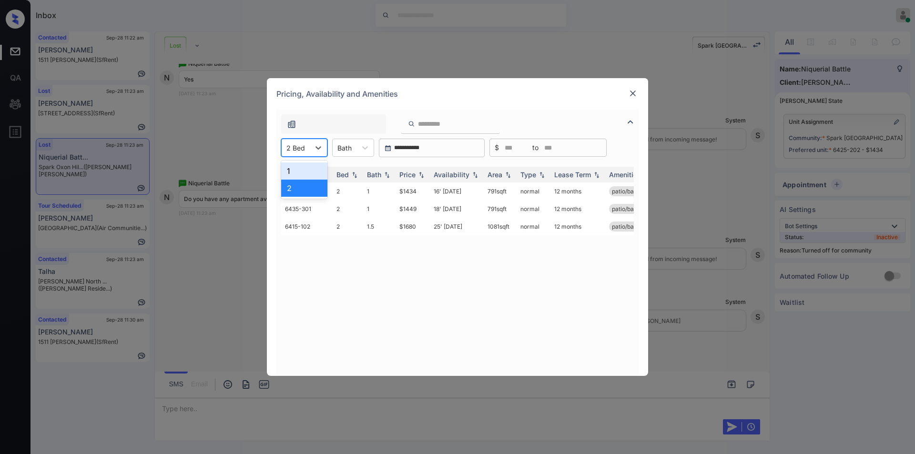
click at [308, 139] on div "2 Bed" at bounding box center [304, 148] width 46 height 18
click at [302, 151] on div at bounding box center [295, 148] width 19 height 10
click at [309, 136] on div "**********" at bounding box center [457, 243] width 362 height 266
click at [300, 154] on div "2 Bed" at bounding box center [296, 148] width 28 height 14
click at [284, 173] on div "1" at bounding box center [304, 170] width 46 height 17
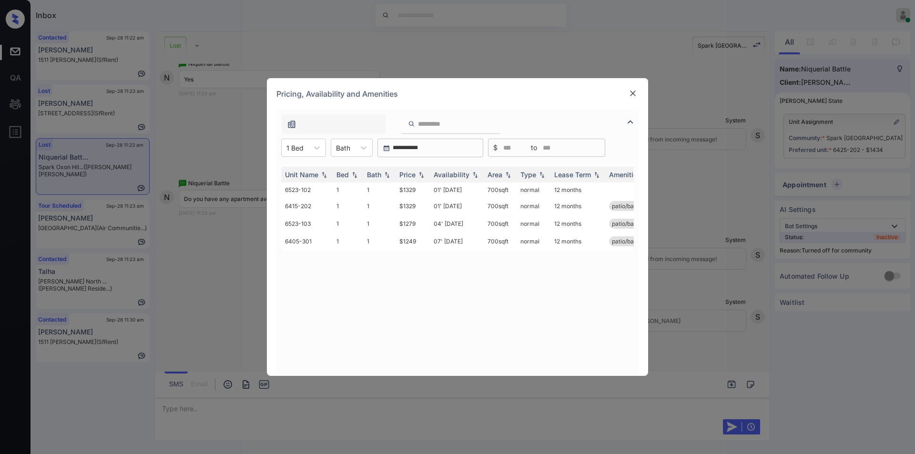
click at [631, 94] on img at bounding box center [633, 94] width 10 height 10
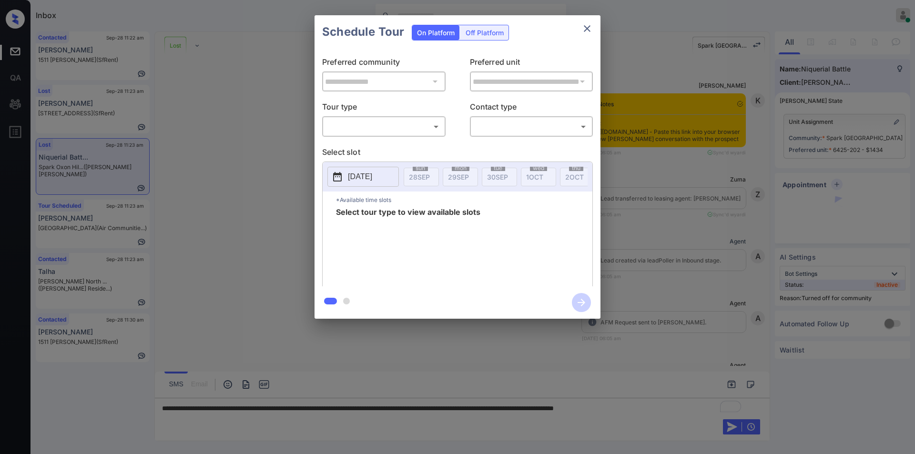
scroll to position [3639, 0]
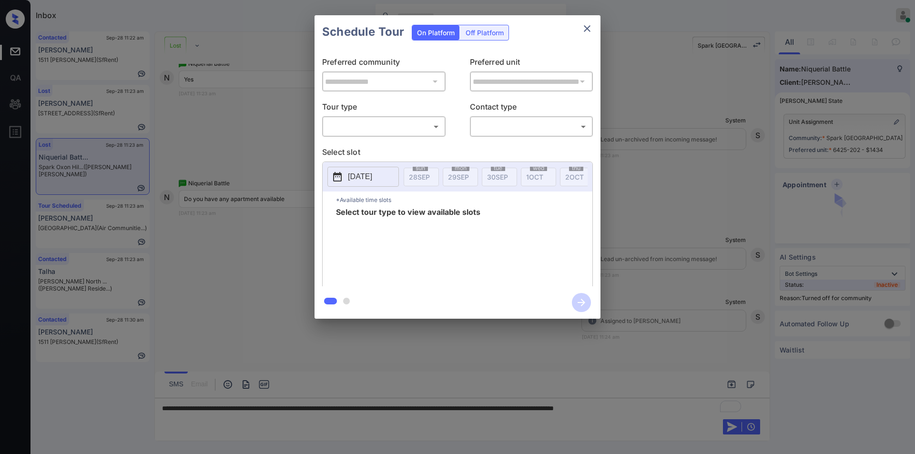
click at [372, 117] on div "​ ​" at bounding box center [383, 126] width 123 height 20
click at [363, 124] on body "Inbox [PERSON_NAME] Online Set yourself offline Set yourself on break Profile S…" at bounding box center [457, 227] width 915 height 454
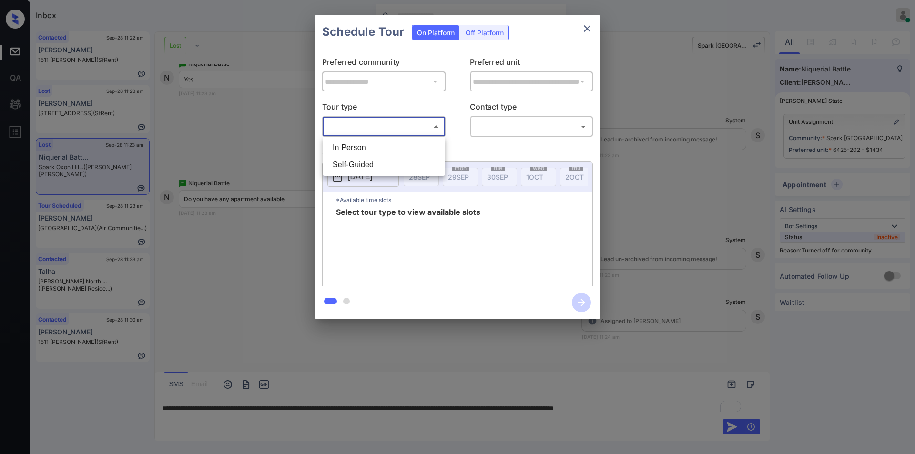
click at [357, 137] on ul "In Person Self-Guided" at bounding box center [384, 156] width 122 height 39
click at [353, 147] on li "In Person" at bounding box center [384, 147] width 118 height 17
type input "********"
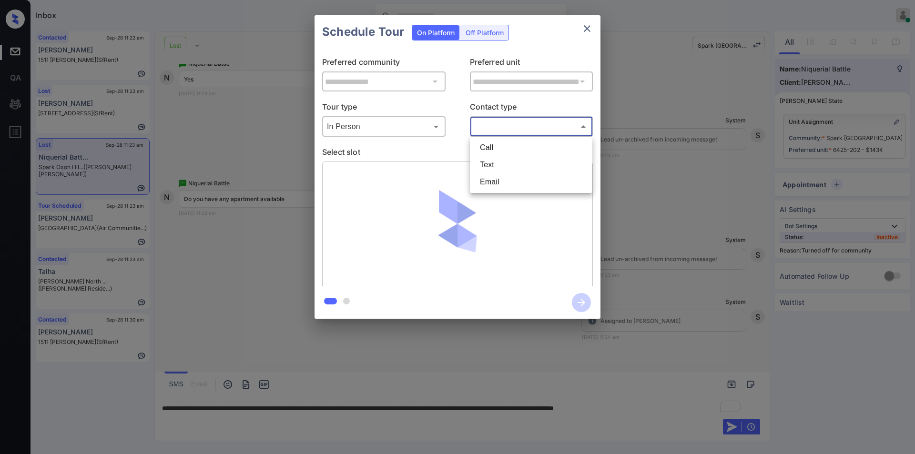
drag, startPoint x: 517, startPoint y: 131, endPoint x: 503, endPoint y: 154, distance: 26.9
click at [517, 131] on body "Inbox [PERSON_NAME] Online Set yourself offline Set yourself on break Profile S…" at bounding box center [457, 227] width 915 height 454
click at [497, 162] on li "Text" at bounding box center [531, 164] width 118 height 17
type input "****"
click at [586, 28] on icon "close" at bounding box center [587, 28] width 7 height 7
